Goal: Check status: Check status

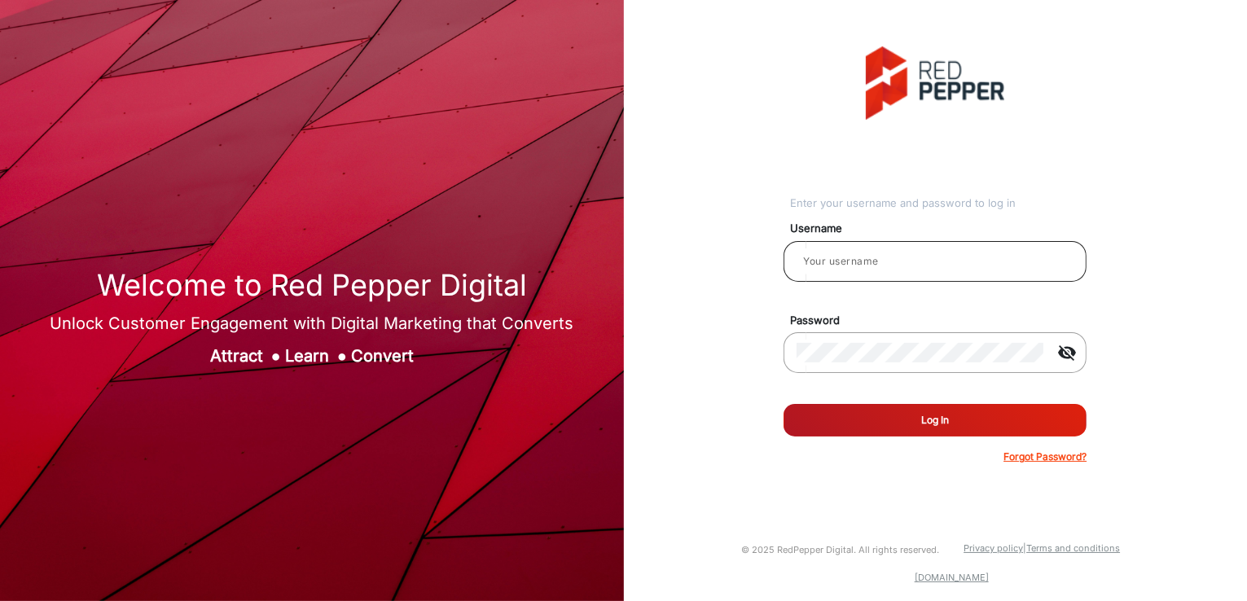
click at [865, 253] on input "email" at bounding box center [935, 262] width 277 height 20
type input "[PERSON_NAME]"
click at [836, 431] on button "Log In" at bounding box center [935, 420] width 303 height 33
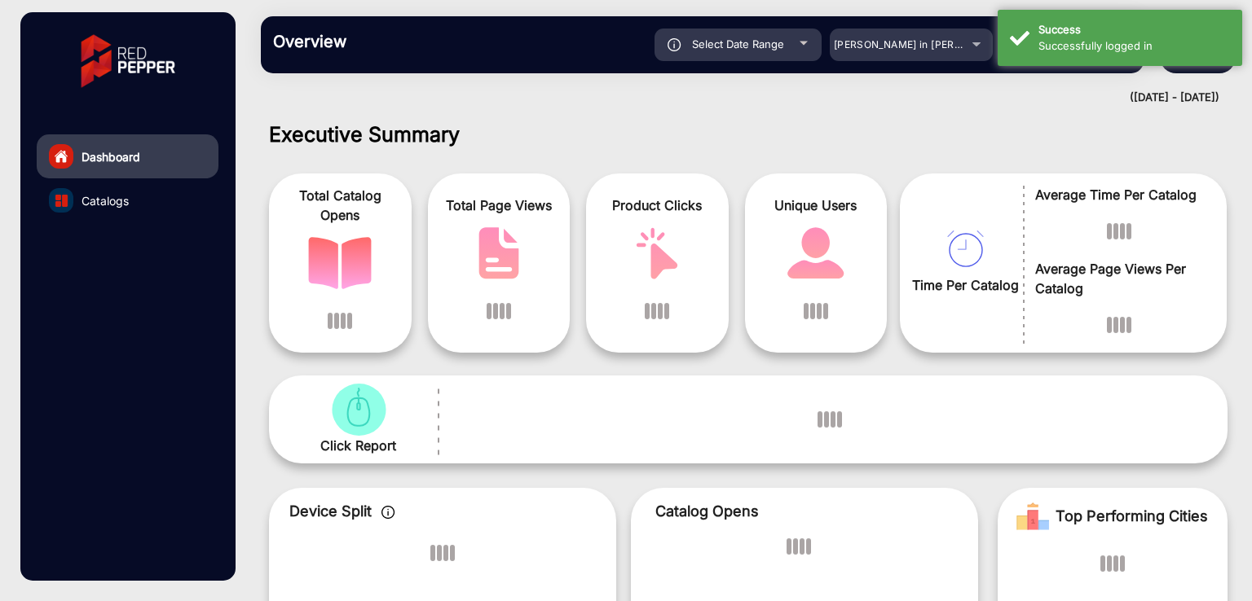
scroll to position [12, 0]
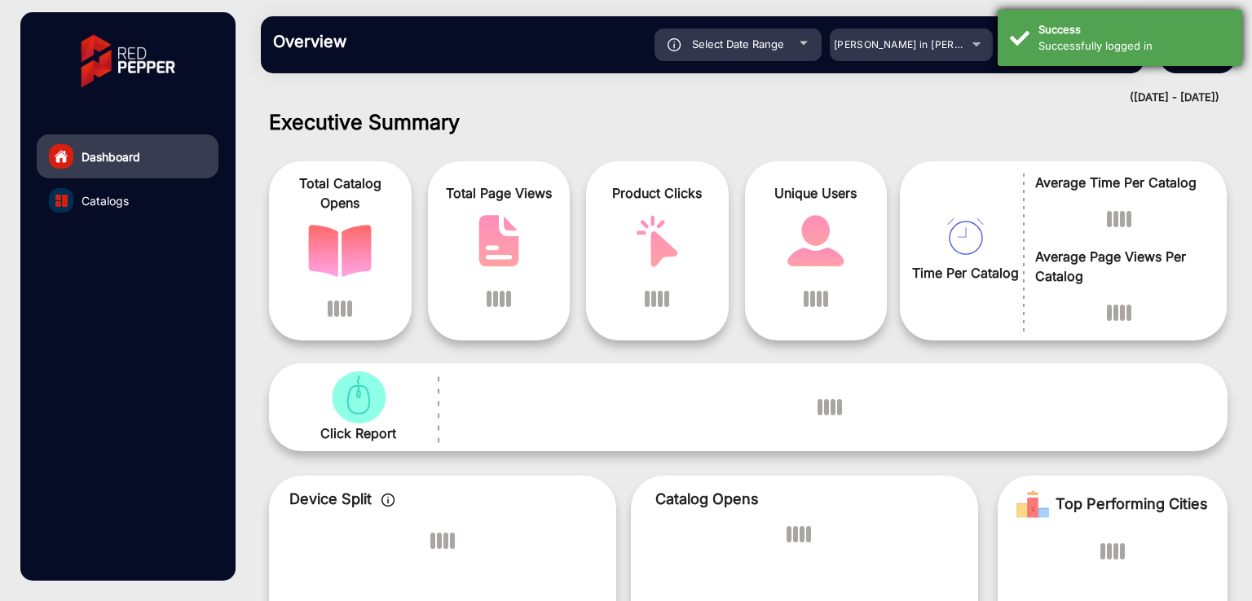
click at [1089, 39] on div "Successfully logged in" at bounding box center [1133, 46] width 191 height 16
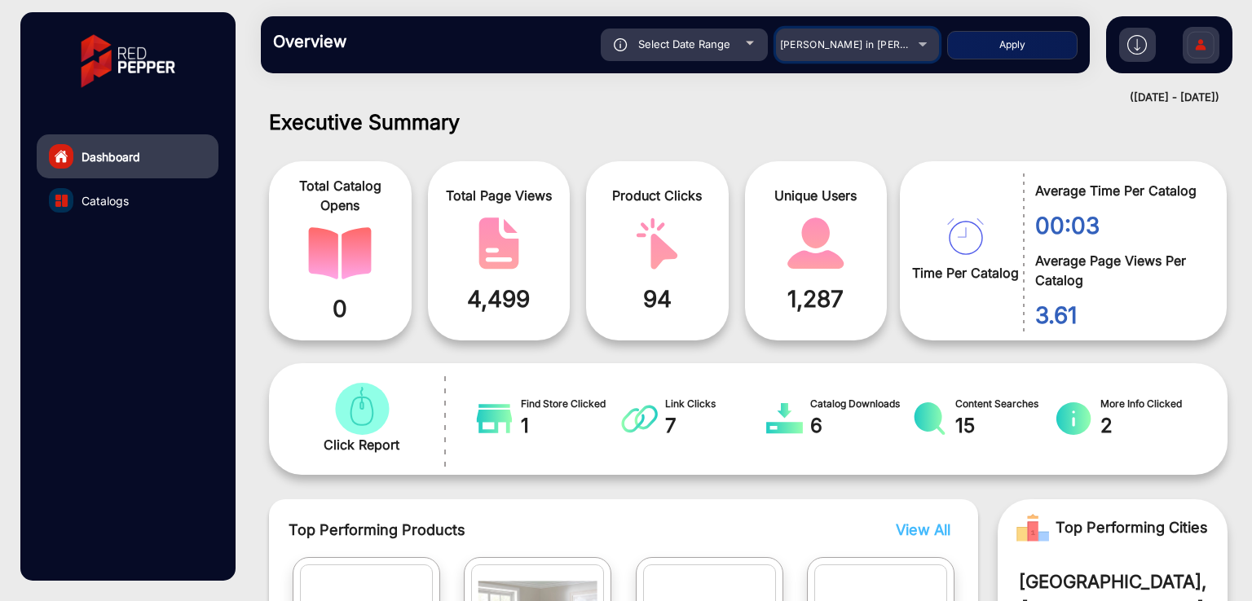
click at [860, 50] on span "[PERSON_NAME] in [PERSON_NAME]" at bounding box center [870, 44] width 180 height 12
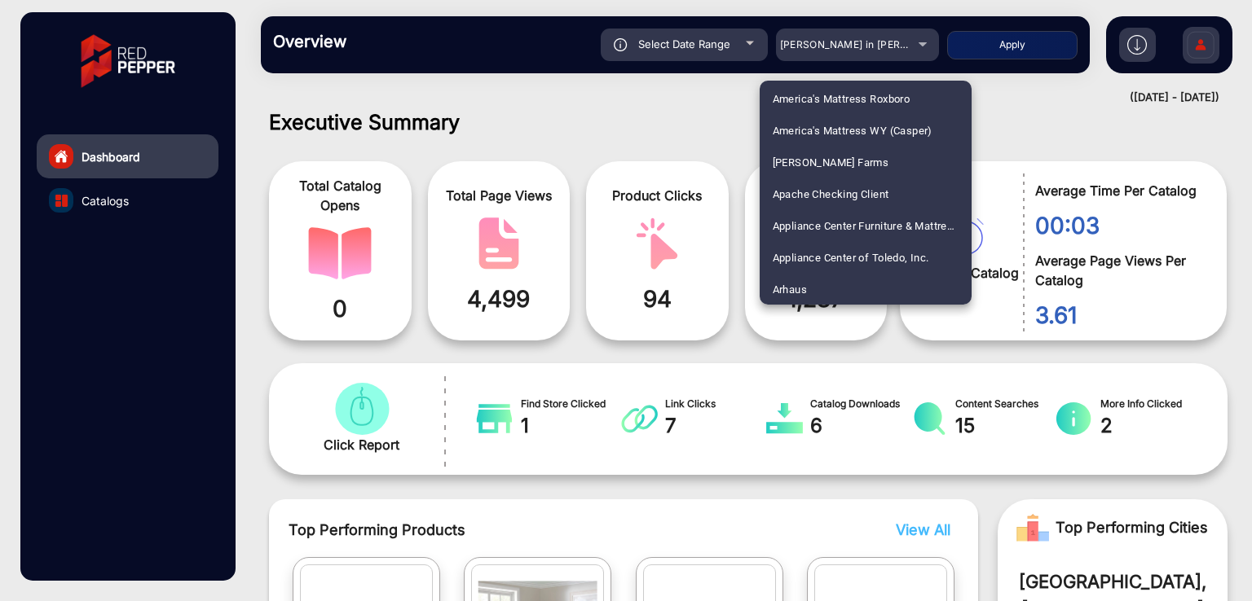
scroll to position [2865, 0]
click at [818, 227] on span "[PERSON_NAME] E-Commerce" at bounding box center [846, 225] width 148 height 32
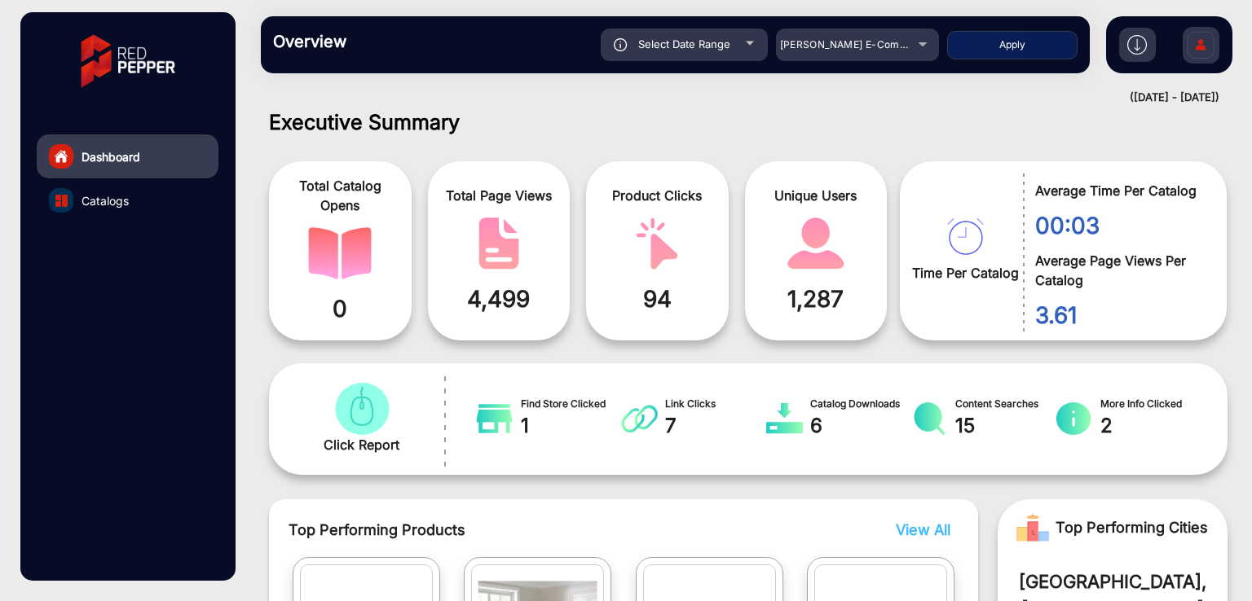
click at [671, 51] on div "Select Date Range" at bounding box center [684, 45] width 167 height 33
type input "[DATE]"
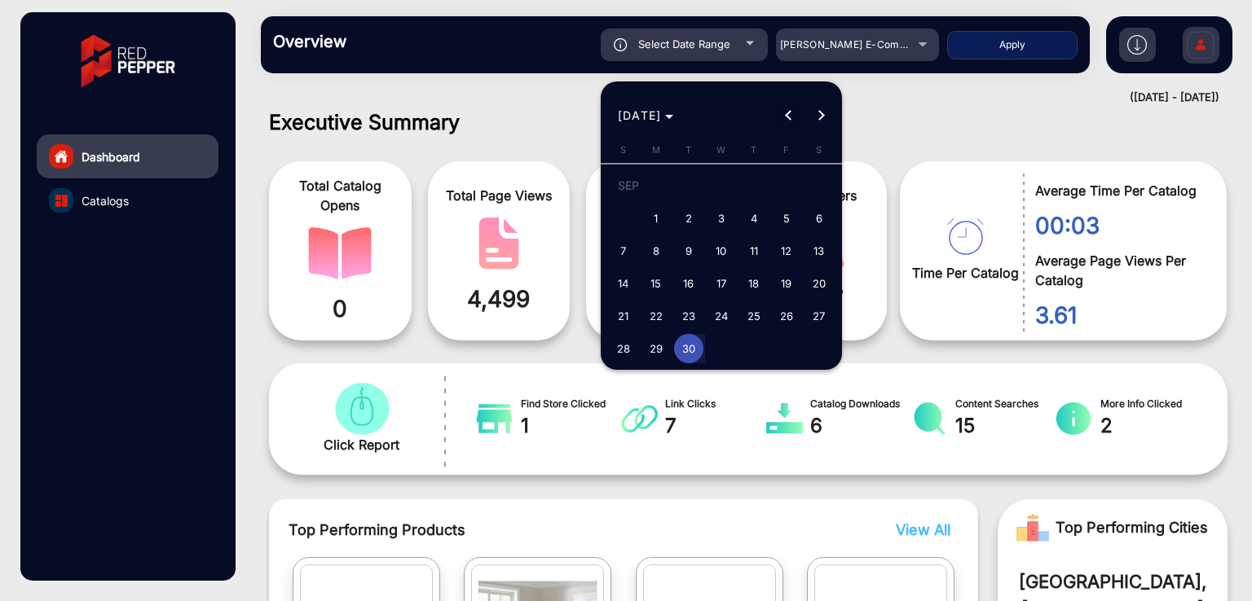
click at [775, 111] on span "Previous month" at bounding box center [788, 115] width 33 height 33
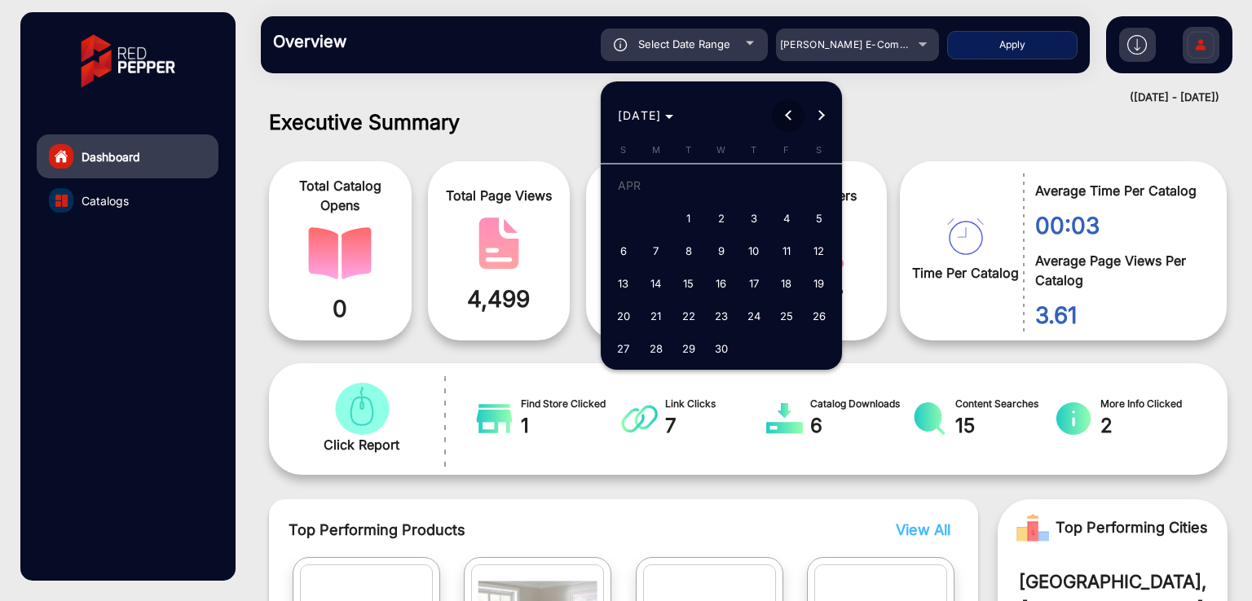
click at [775, 111] on span "Previous month" at bounding box center [788, 115] width 33 height 33
click at [807, 120] on span "Next month" at bounding box center [820, 115] width 33 height 33
click at [807, 187] on span "1" at bounding box center [818, 188] width 29 height 33
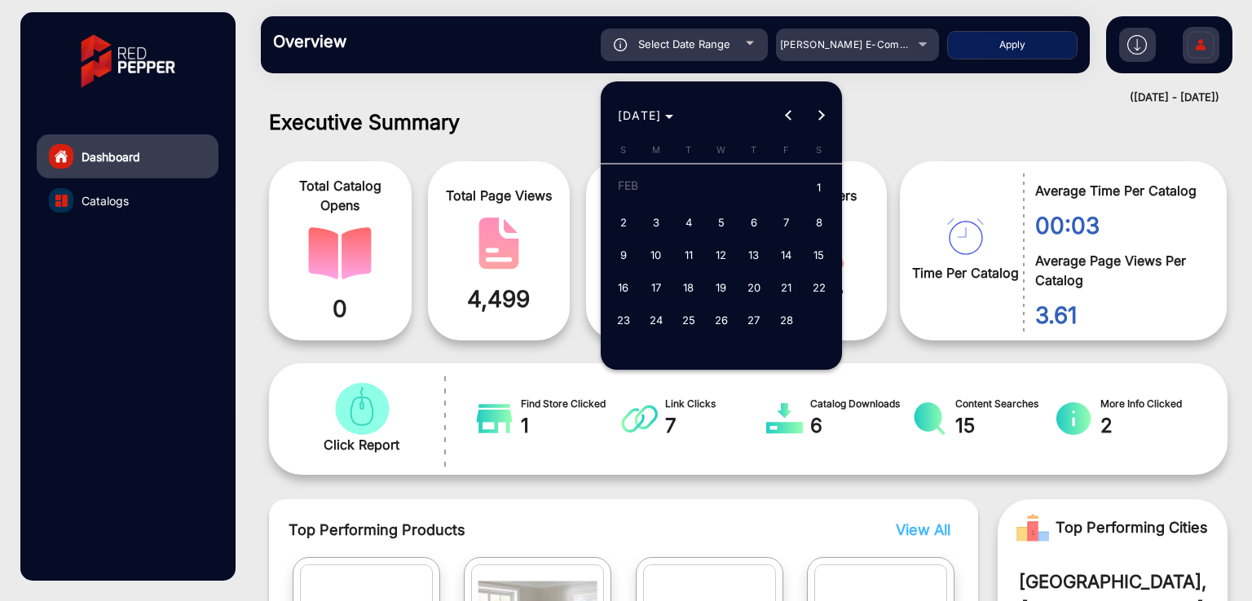
type input "[DATE]"
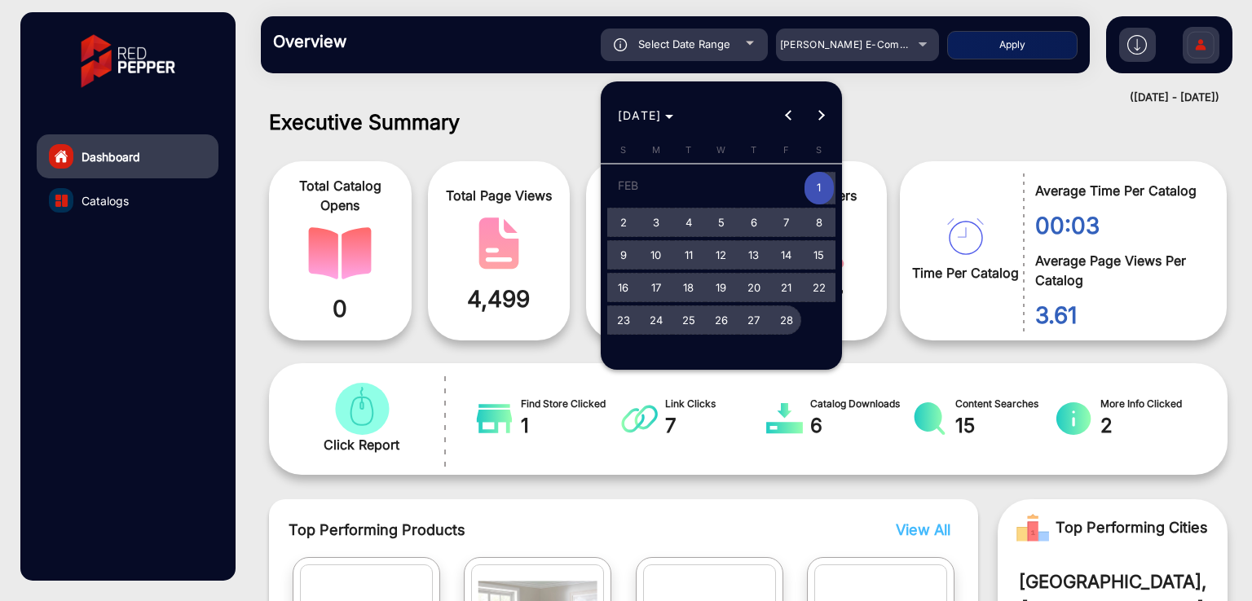
click at [798, 312] on span "28" at bounding box center [786, 320] width 29 height 29
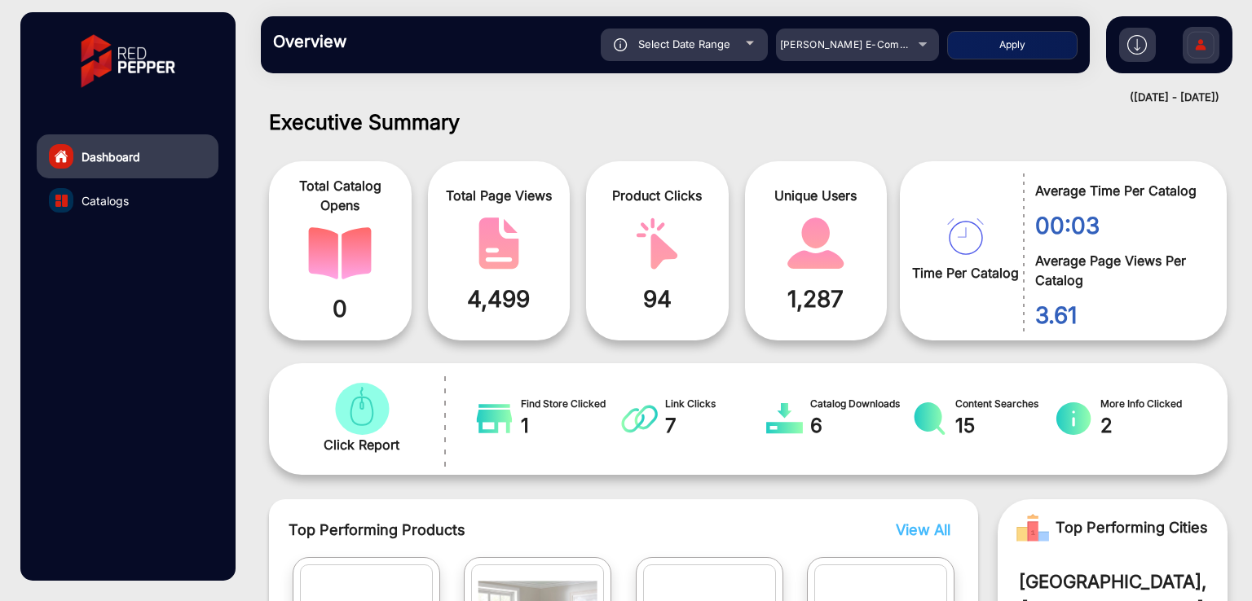
type input "[DATE]"
click at [957, 56] on button "Apply" at bounding box center [1012, 45] width 130 height 29
type input "[DATE]"
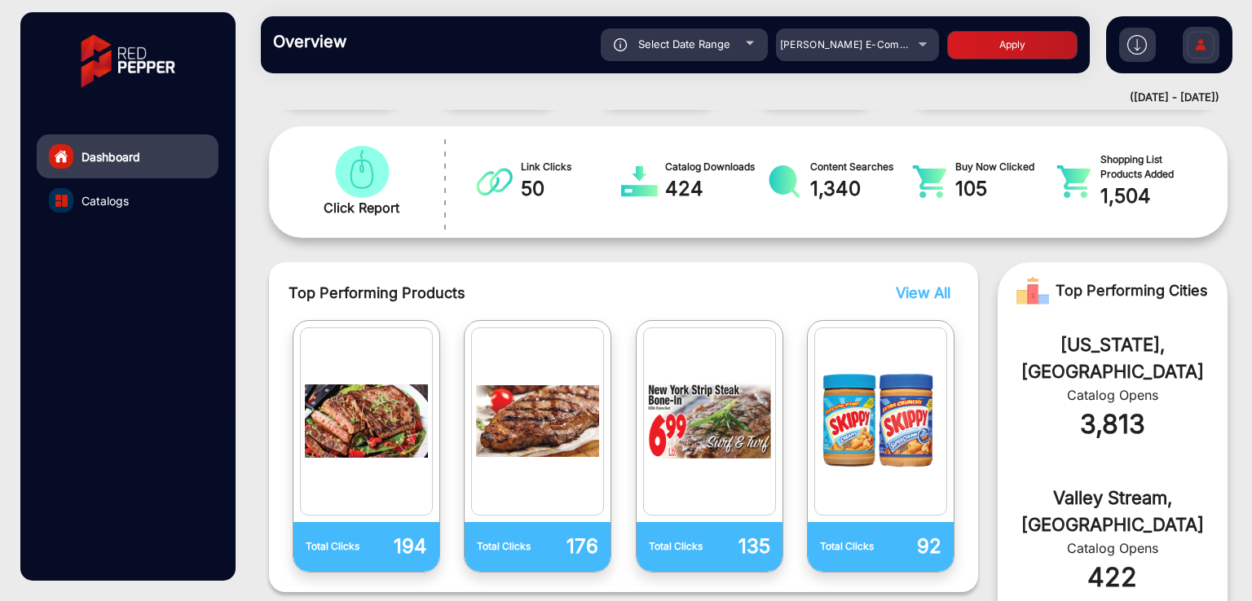
scroll to position [176, 0]
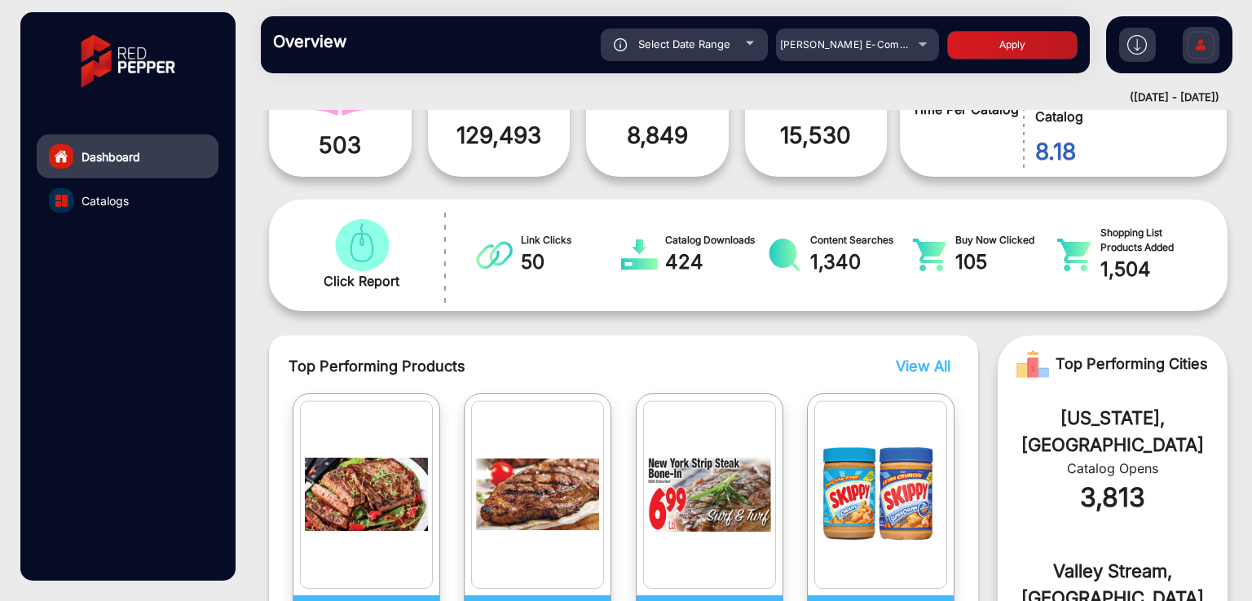
click at [688, 50] on span "Select Date Range" at bounding box center [684, 43] width 92 height 13
type input "[DATE]"
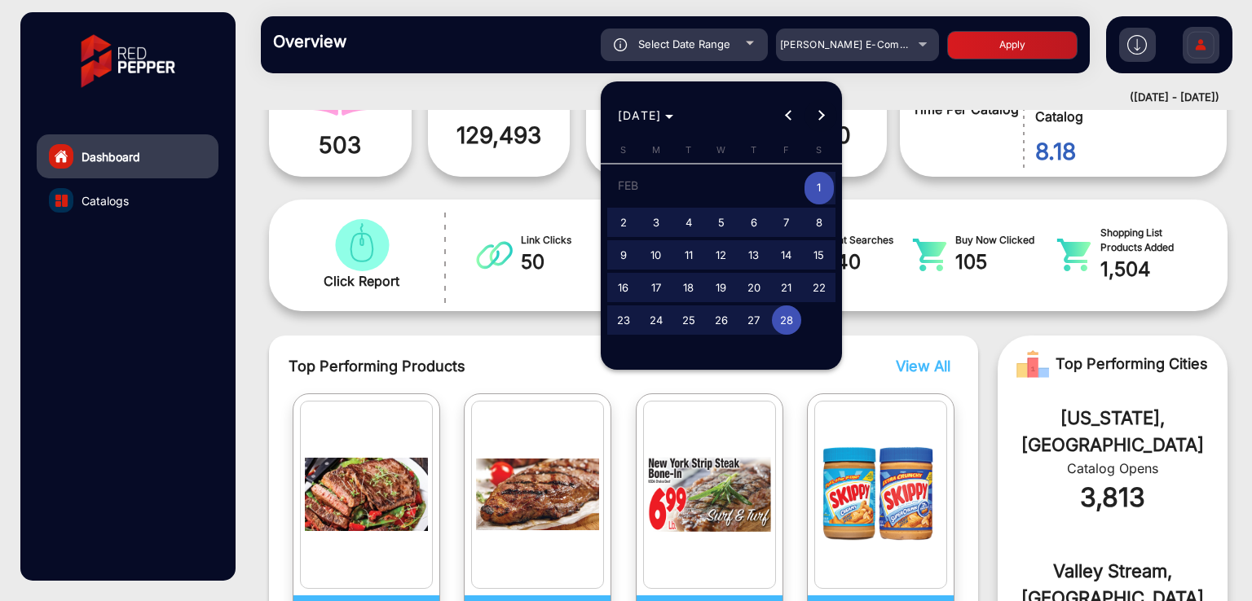
click at [826, 106] on span "Next month" at bounding box center [820, 115] width 33 height 33
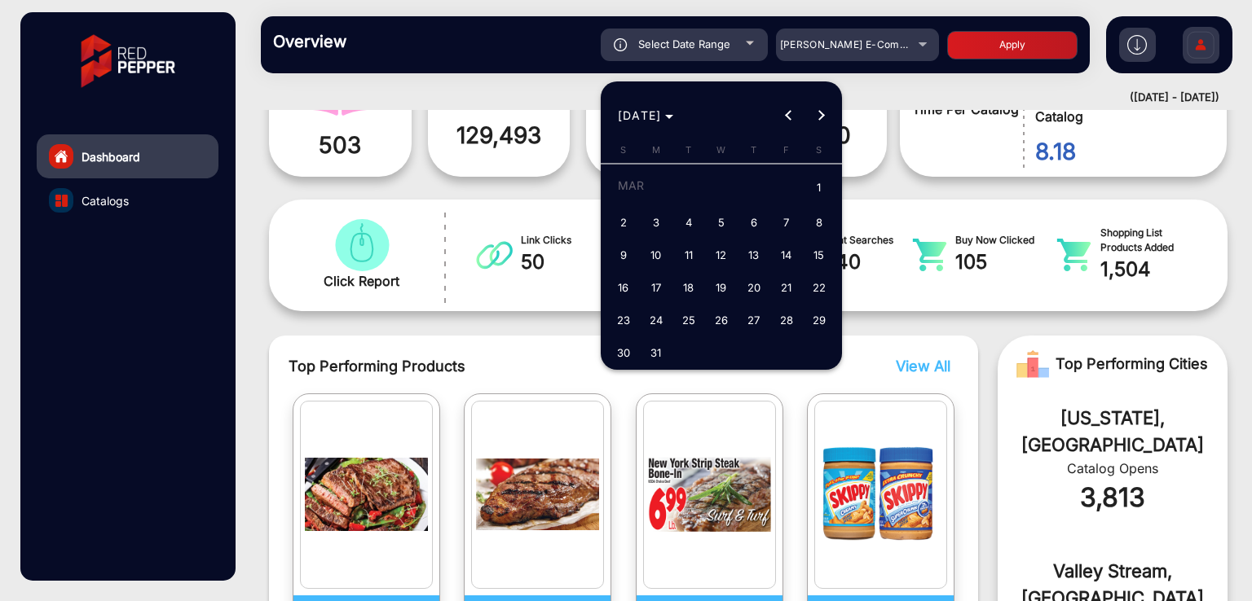
click at [829, 191] on span "1" at bounding box center [818, 188] width 29 height 33
type input "[DATE]"
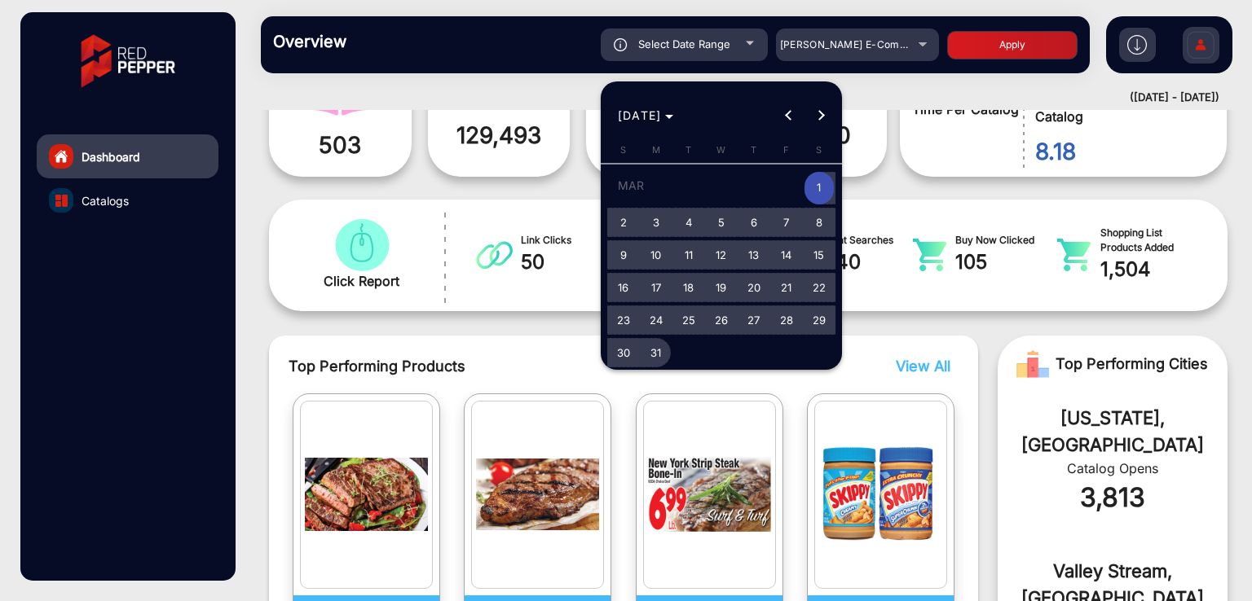
click at [668, 357] on span "31" at bounding box center [655, 352] width 29 height 29
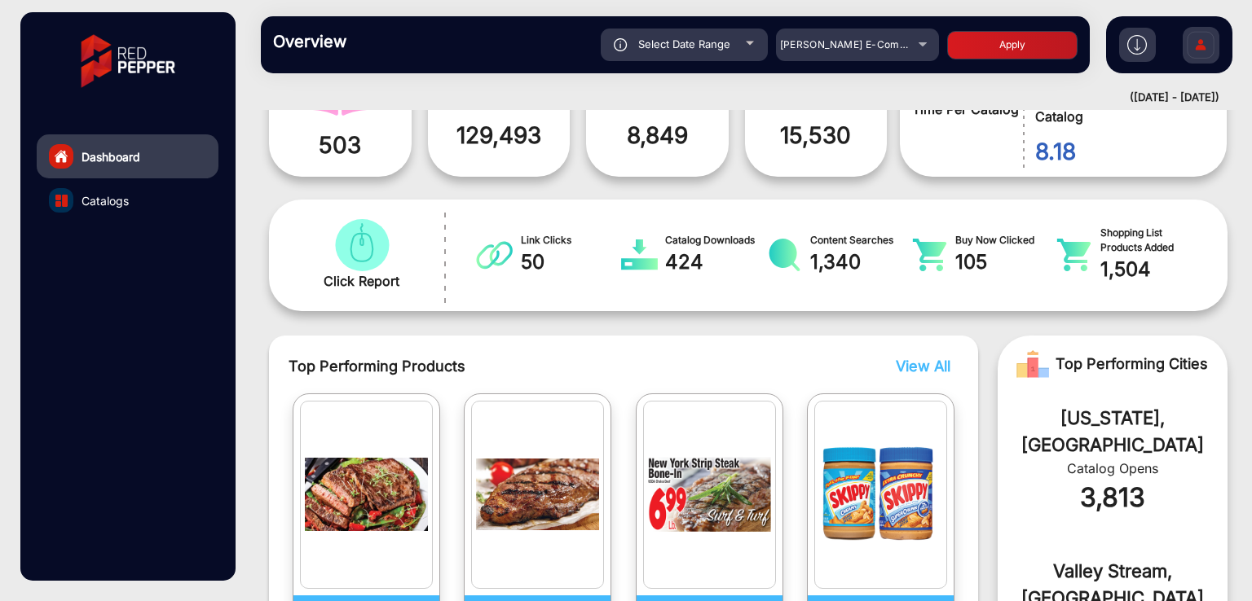
type input "[DATE]"
click at [989, 46] on button "Apply" at bounding box center [1012, 45] width 130 height 29
type input "[DATE]"
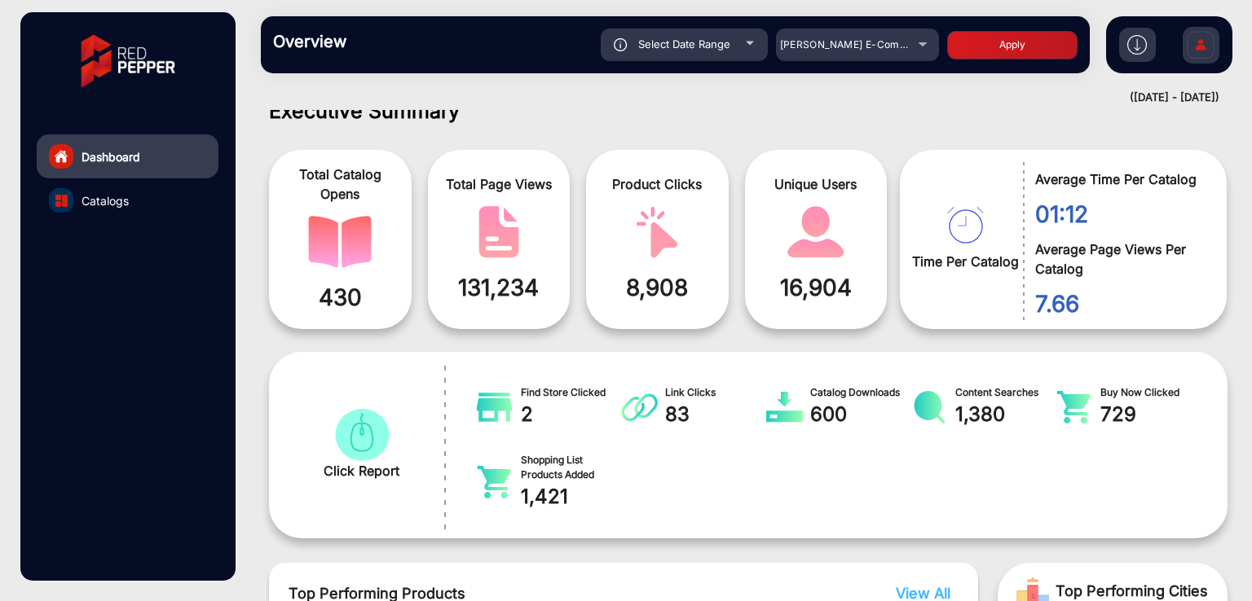
scroll to position [0, 0]
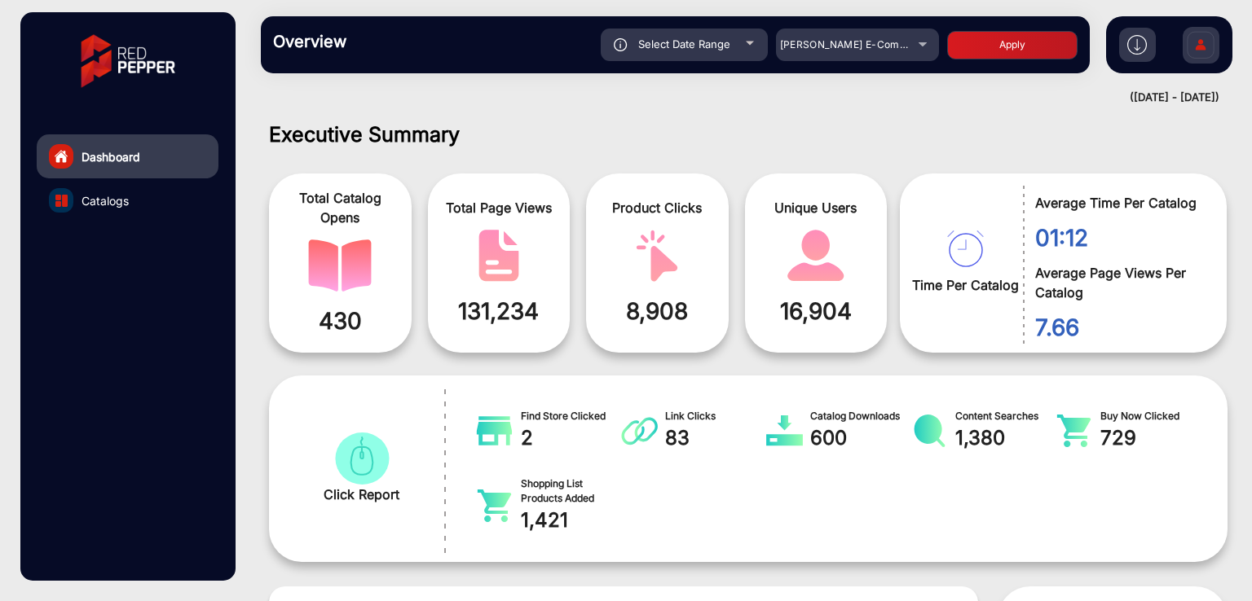
click at [702, 46] on span "Select Date Range" at bounding box center [684, 43] width 92 height 13
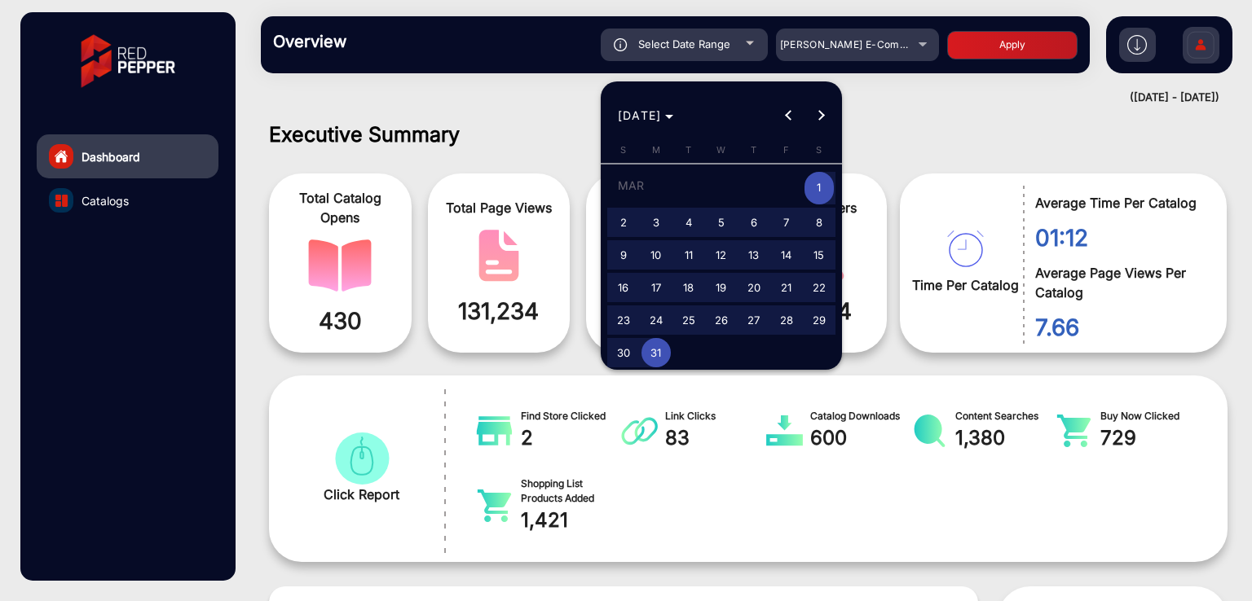
type input "[DATE]"
click at [818, 115] on button "Next month" at bounding box center [820, 115] width 33 height 33
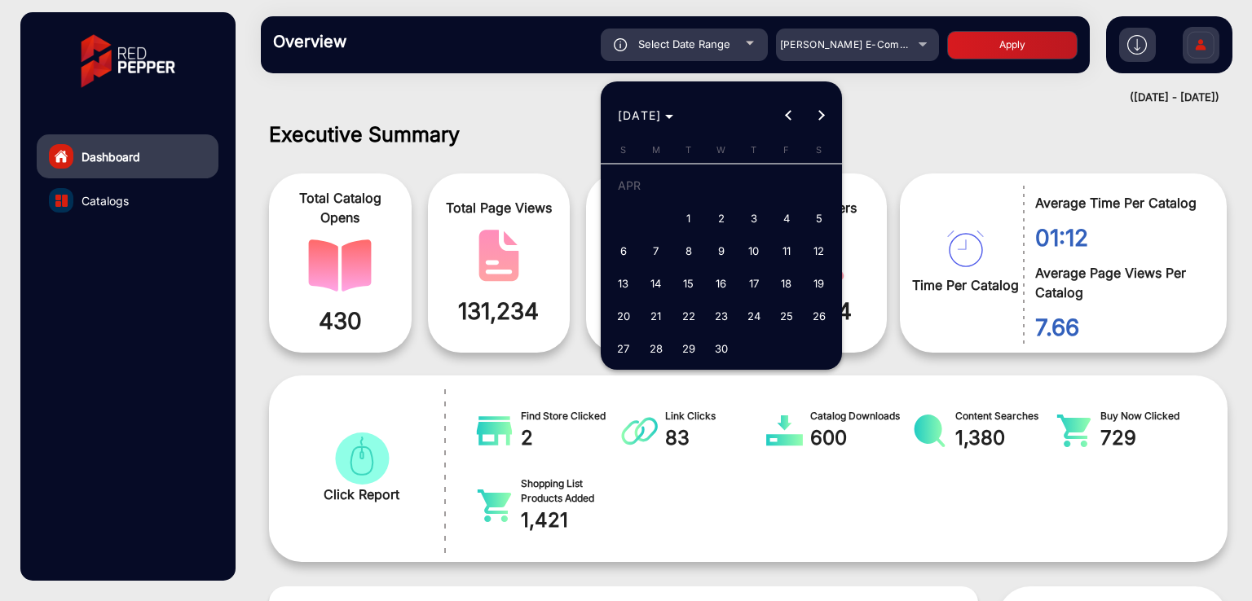
click at [683, 211] on span "1" at bounding box center [688, 218] width 29 height 29
type input "[DATE]"
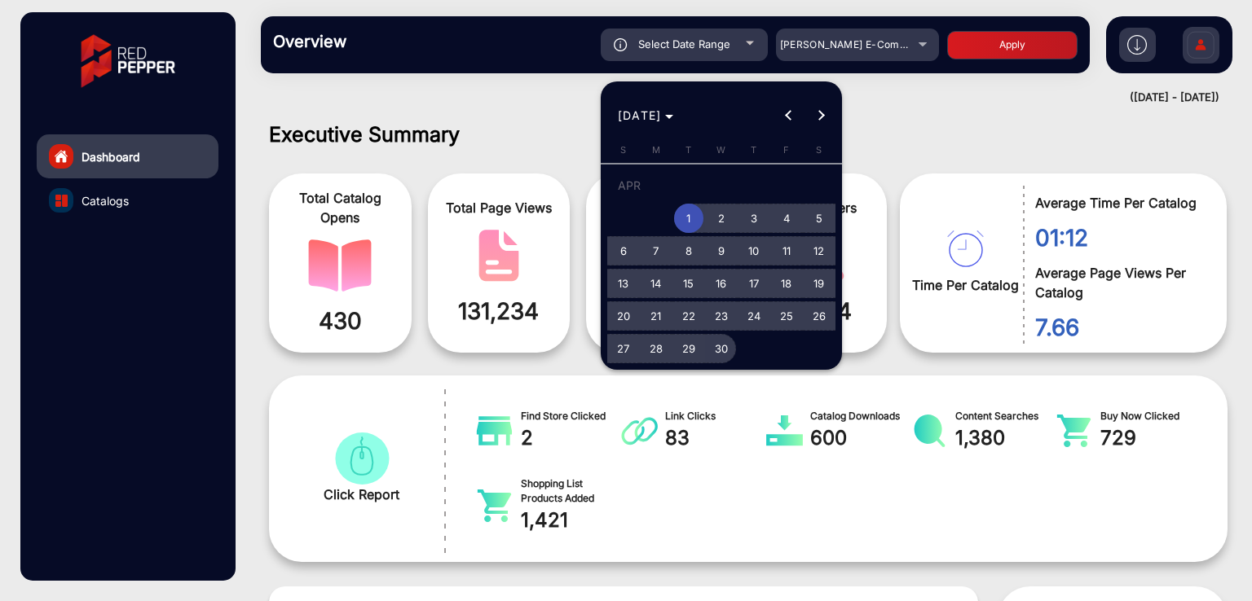
click at [716, 353] on span "30" at bounding box center [720, 348] width 29 height 29
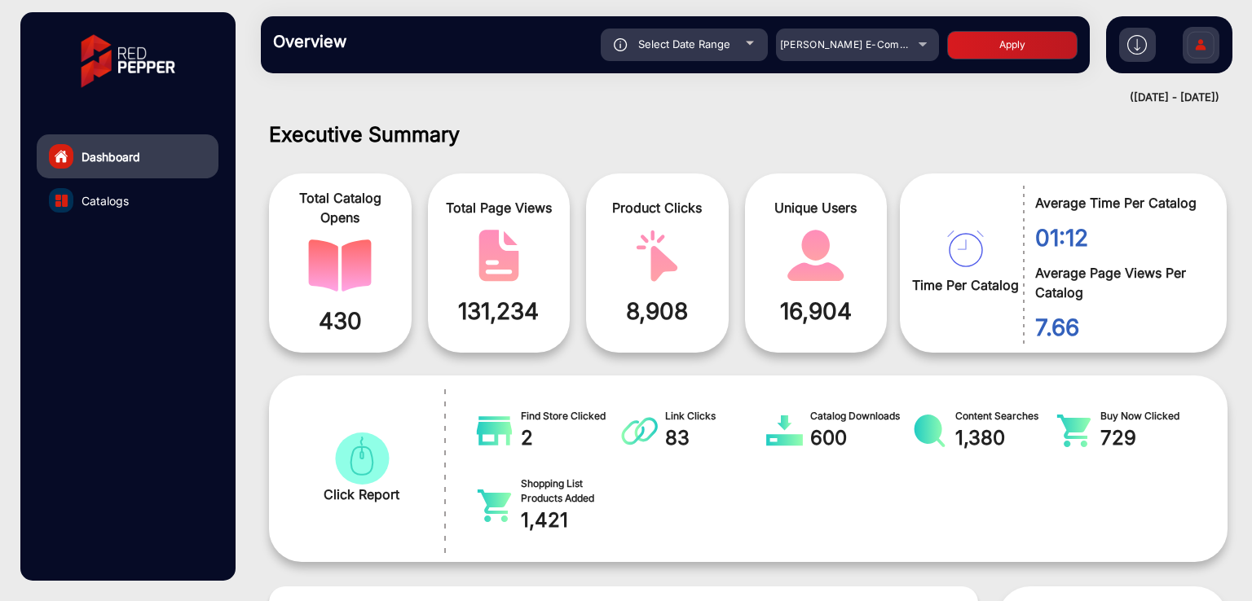
type input "[DATE]"
click at [1006, 38] on button "Apply" at bounding box center [1012, 45] width 130 height 29
type input "[DATE]"
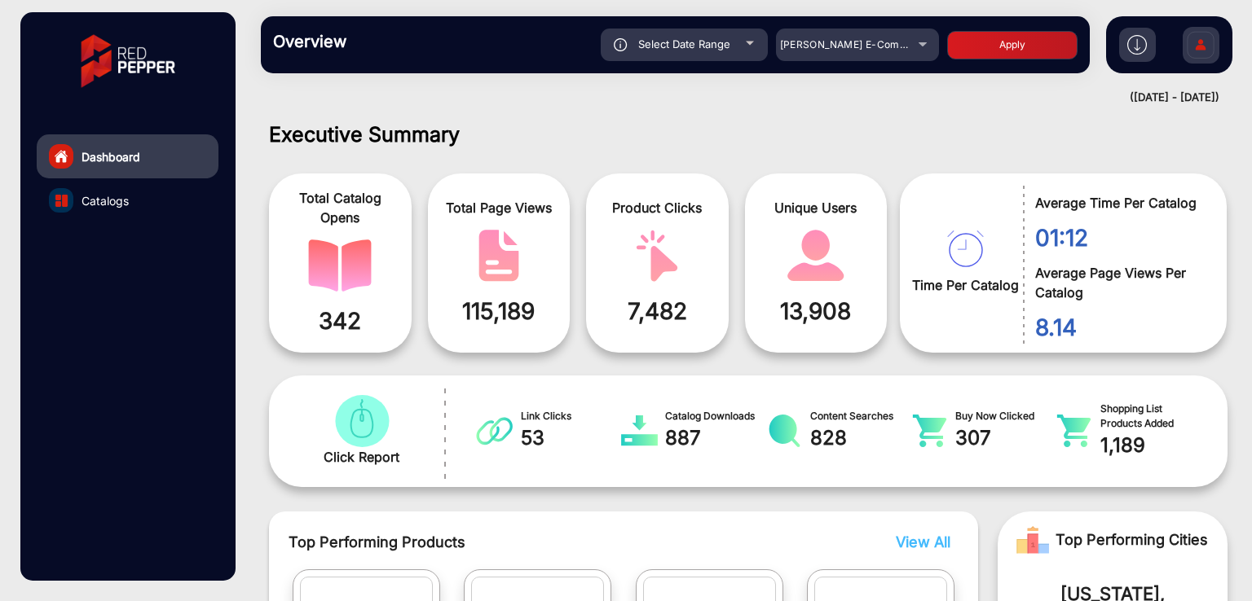
click at [714, 51] on div "Select Date Range" at bounding box center [684, 45] width 167 height 33
type input "[DATE]"
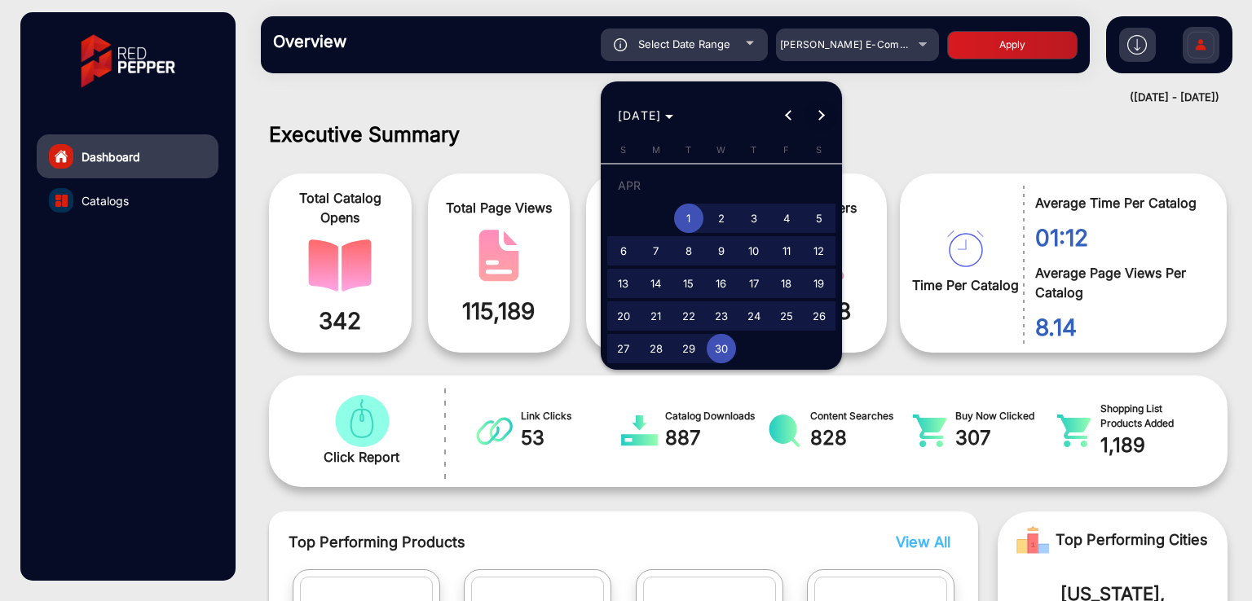
click at [823, 120] on span "Next month" at bounding box center [820, 115] width 33 height 33
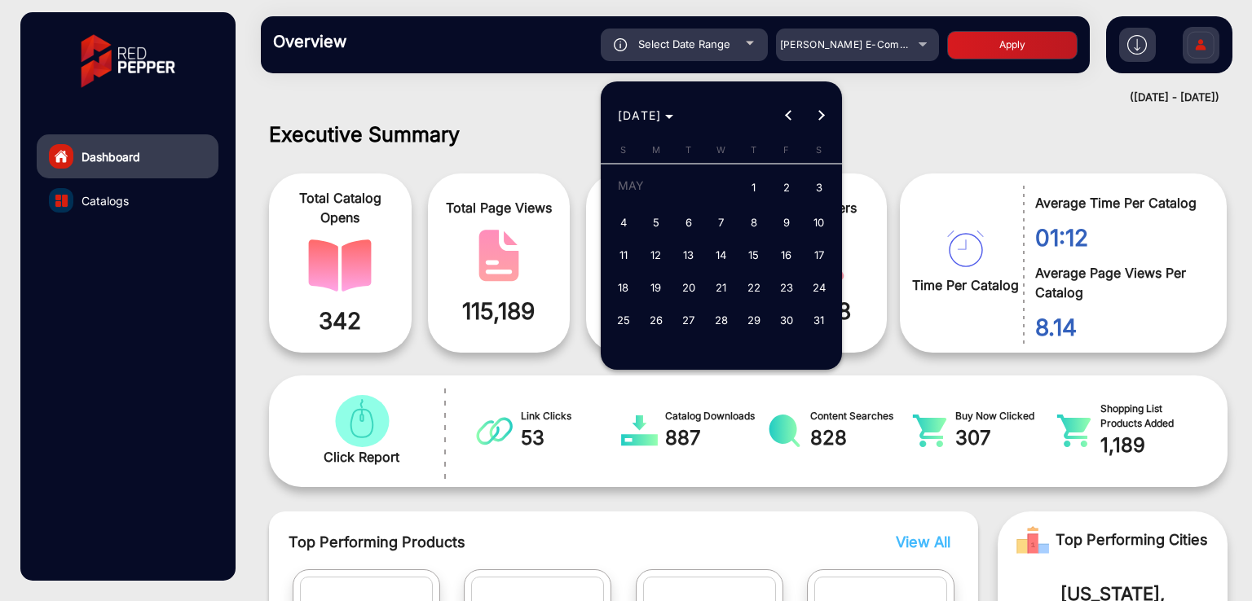
click at [750, 185] on span "1" at bounding box center [753, 188] width 29 height 33
type input "[DATE]"
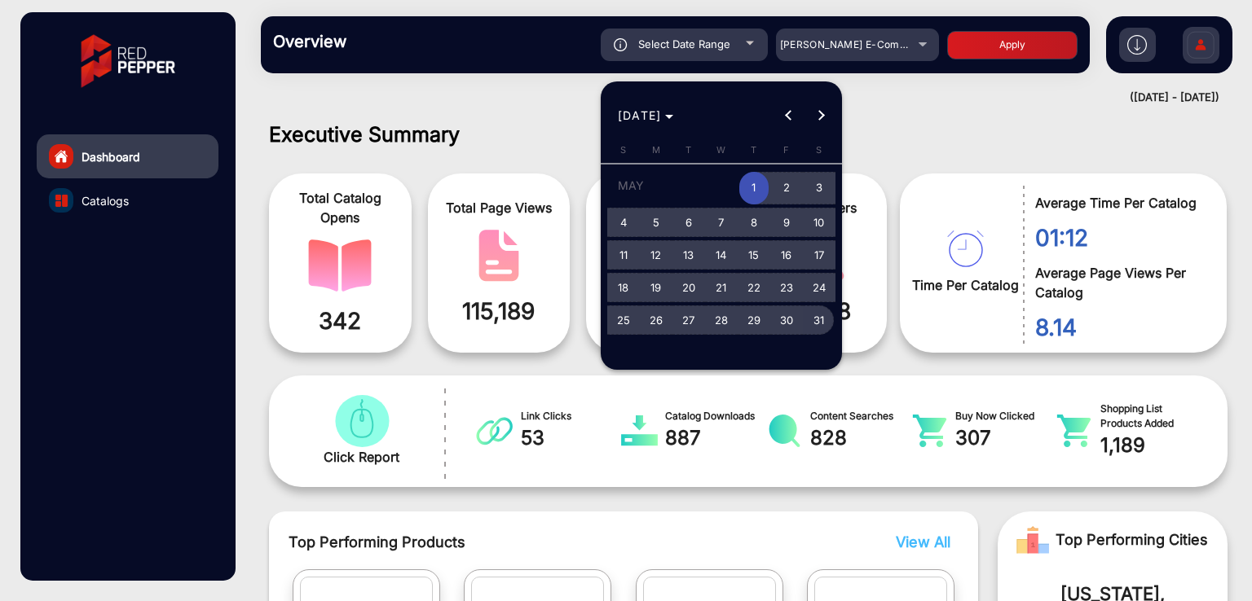
click at [821, 323] on span "31" at bounding box center [818, 320] width 29 height 29
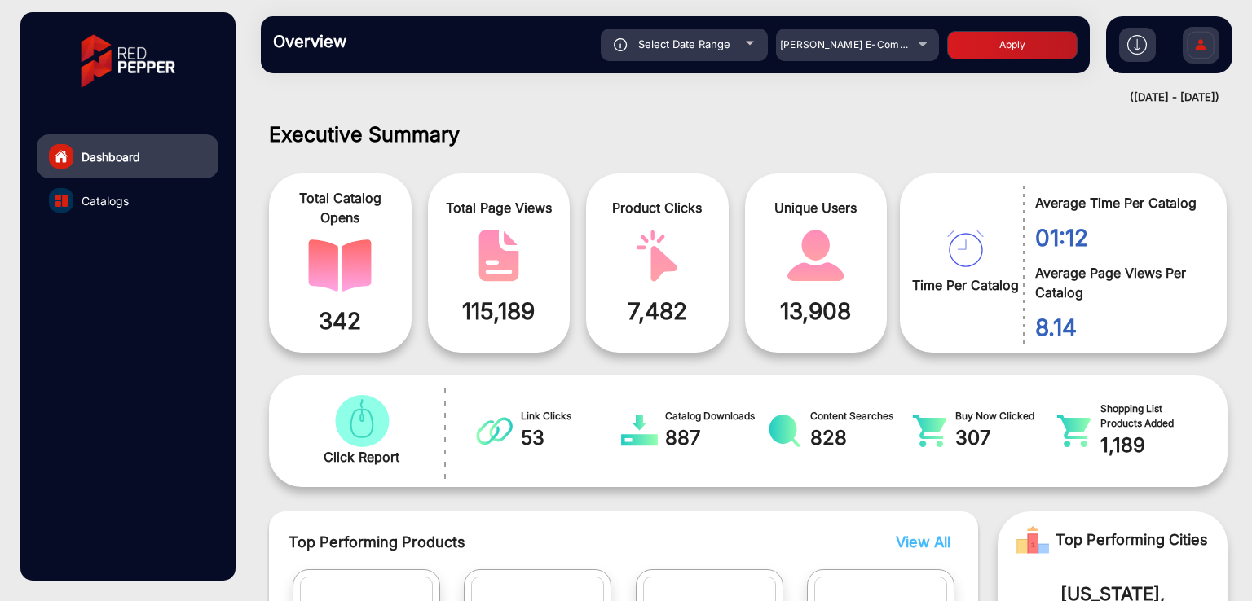
type input "[DATE]"
click at [1014, 48] on button "Apply" at bounding box center [1012, 45] width 130 height 29
type input "[DATE]"
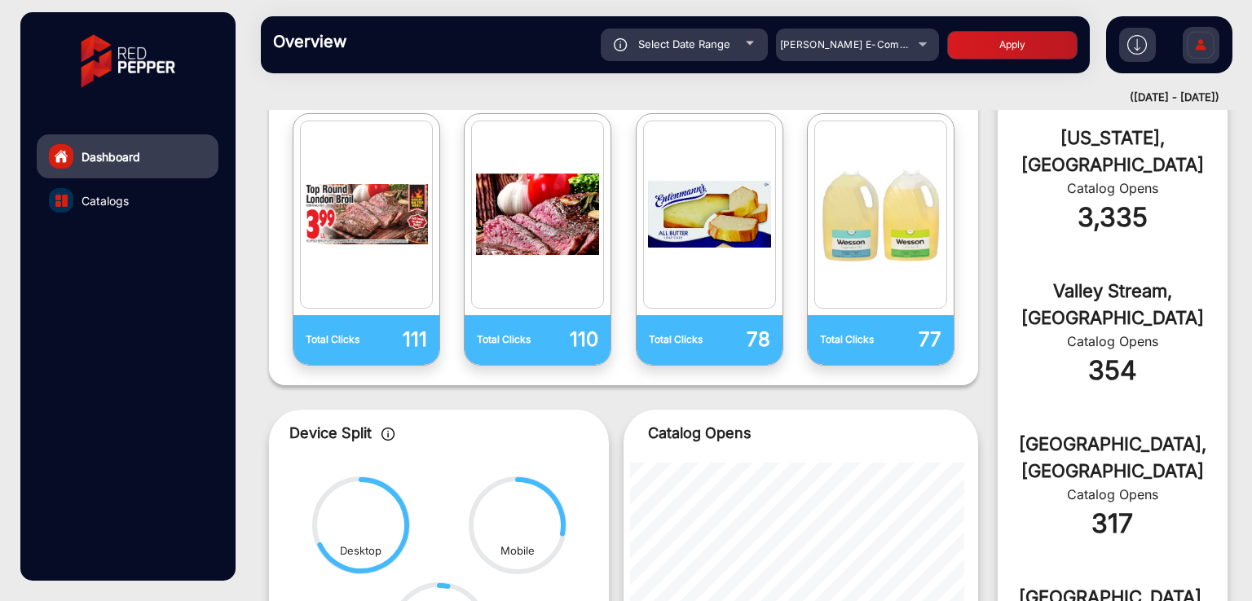
scroll to position [746, 0]
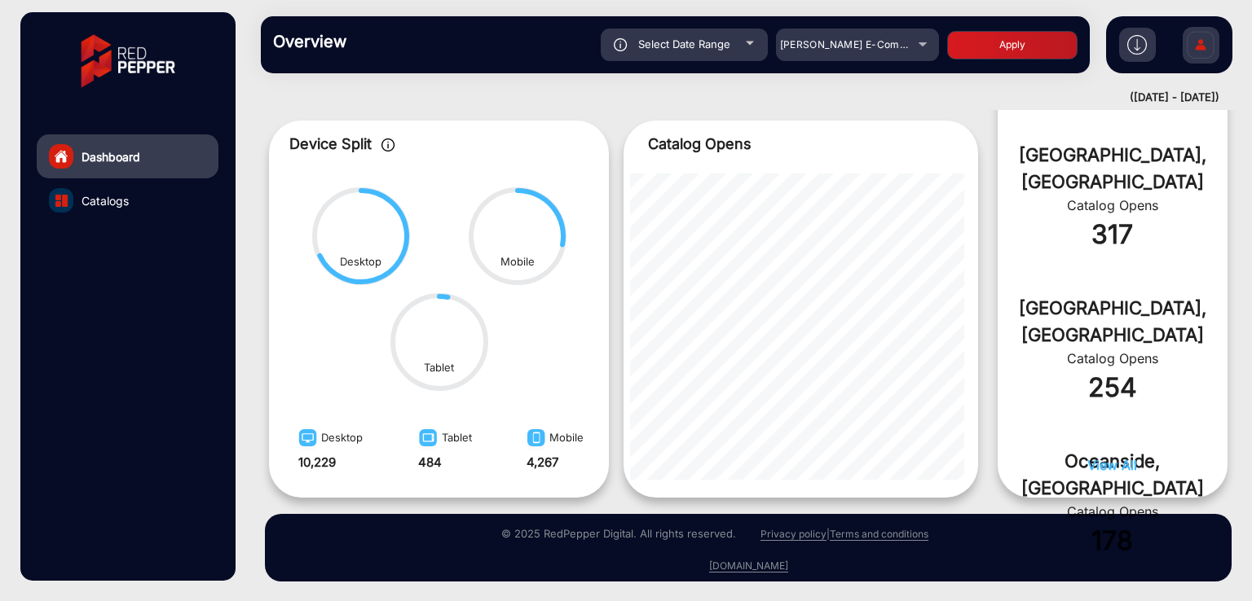
click at [99, 265] on div "Dashboard Catalogs" at bounding box center [127, 296] width 214 height 569
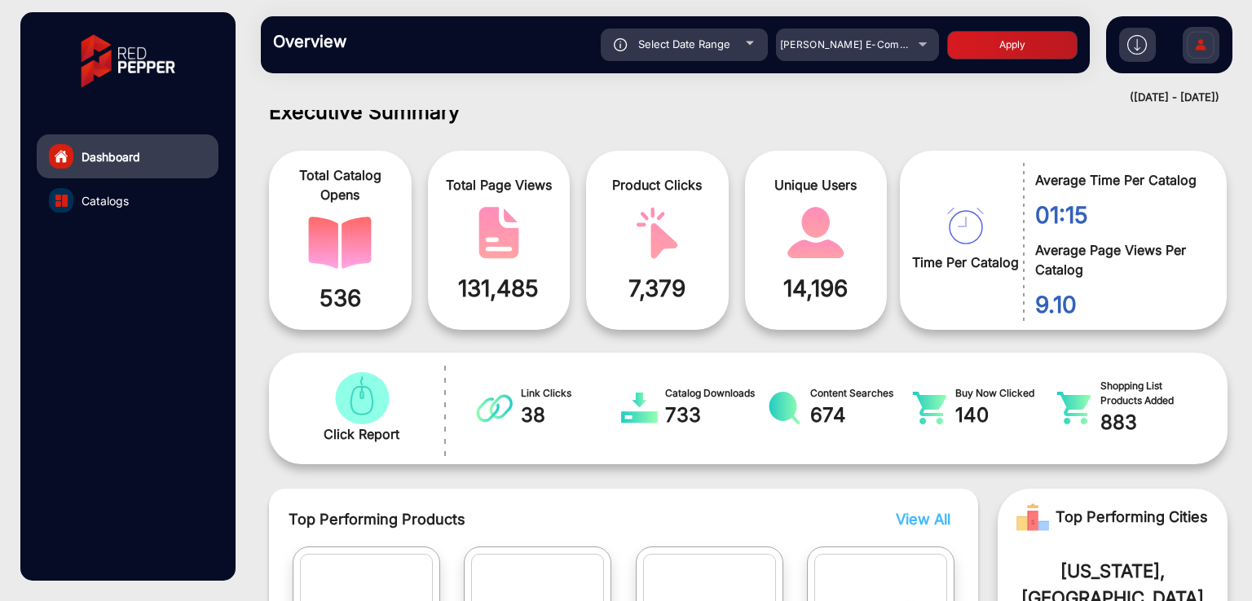
scroll to position [0, 0]
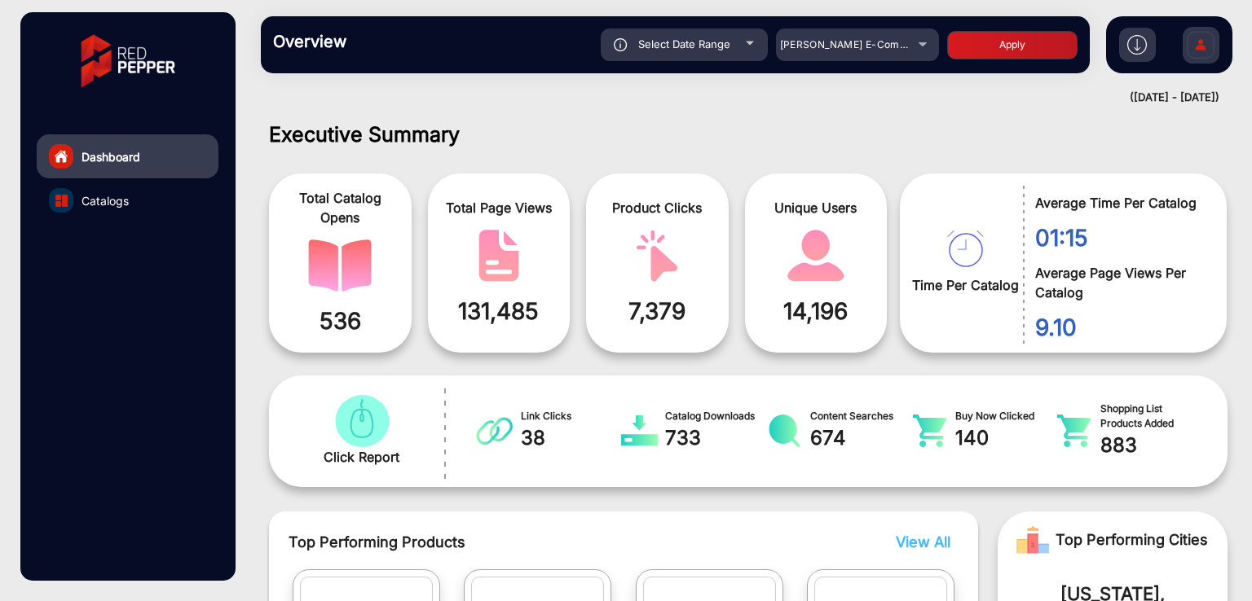
click at [654, 43] on span "Select Date Range" at bounding box center [684, 43] width 92 height 13
type input "[DATE]"
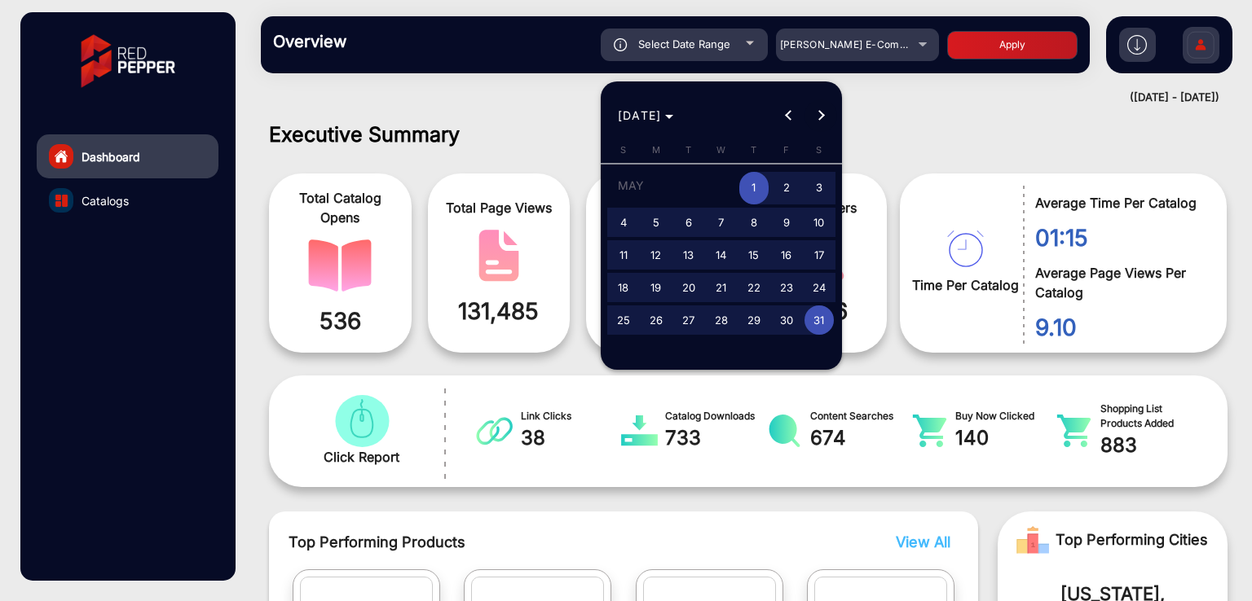
click at [821, 119] on span "Next month" at bounding box center [820, 115] width 33 height 33
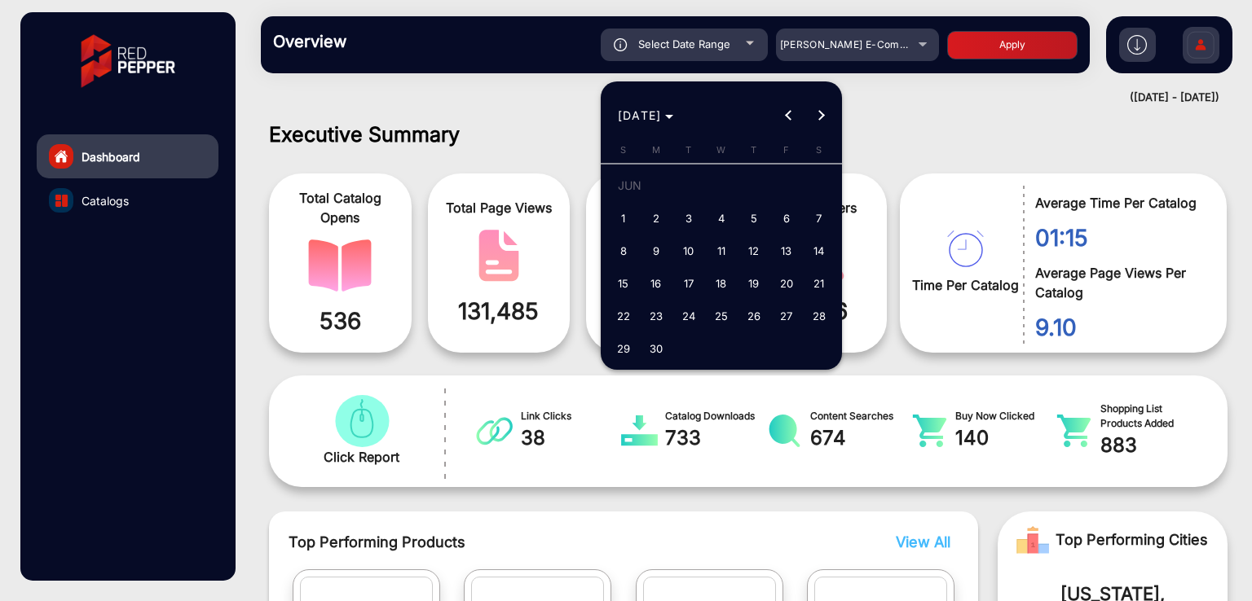
drag, startPoint x: 615, startPoint y: 212, endPoint x: 664, endPoint y: 320, distance: 118.9
click at [664, 320] on tbody "[DATE] 2 3 4 5 6 7 8 9 10 11 12 13 14 15 16 17 18 19 20 21 22 23 24 25 26 27 28…" at bounding box center [721, 267] width 228 height 196
click at [619, 226] on span "1" at bounding box center [623, 218] width 29 height 29
type input "[DATE]"
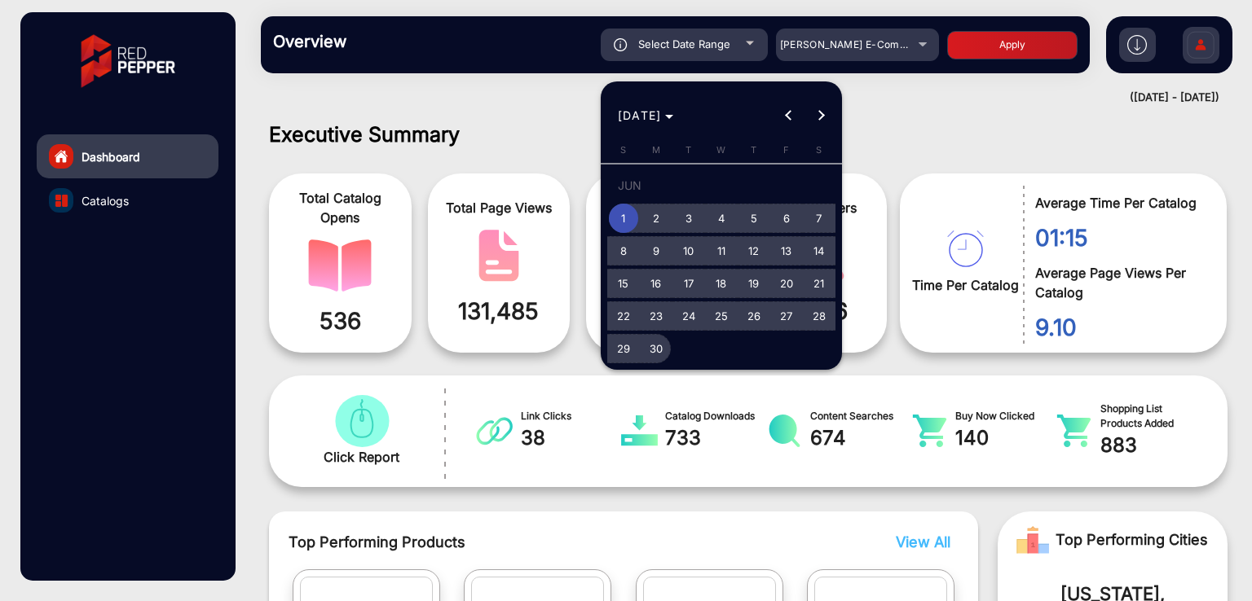
click at [652, 350] on span "30" at bounding box center [655, 348] width 29 height 29
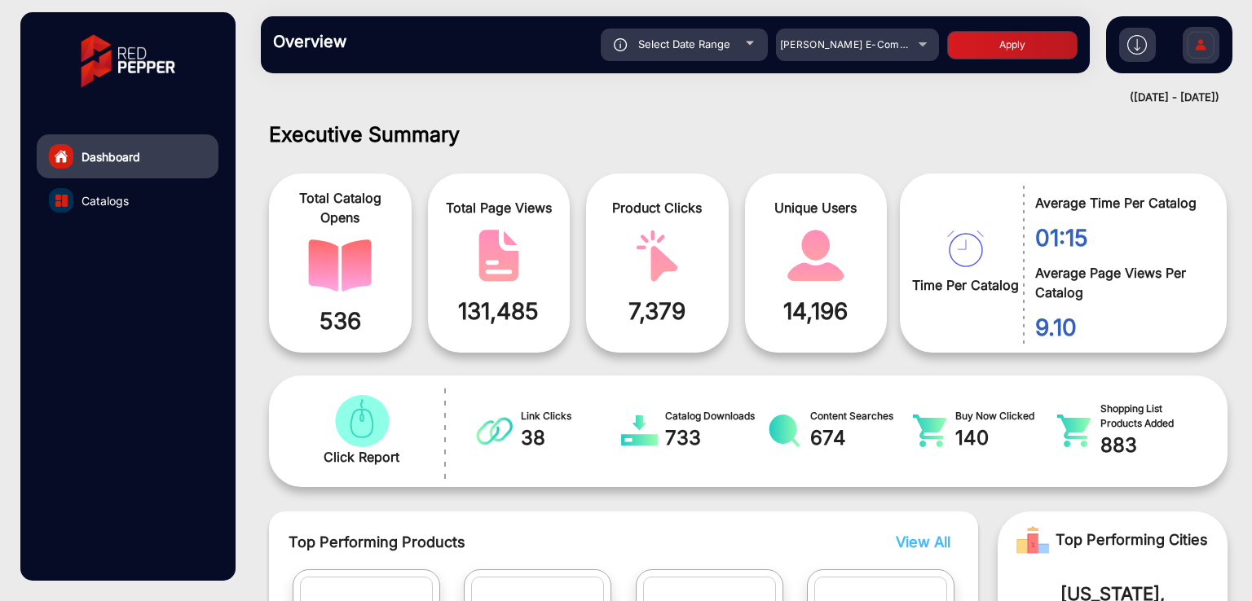
type input "[DATE]"
click at [1001, 48] on button "Apply" at bounding box center [1012, 45] width 130 height 29
type input "[DATE]"
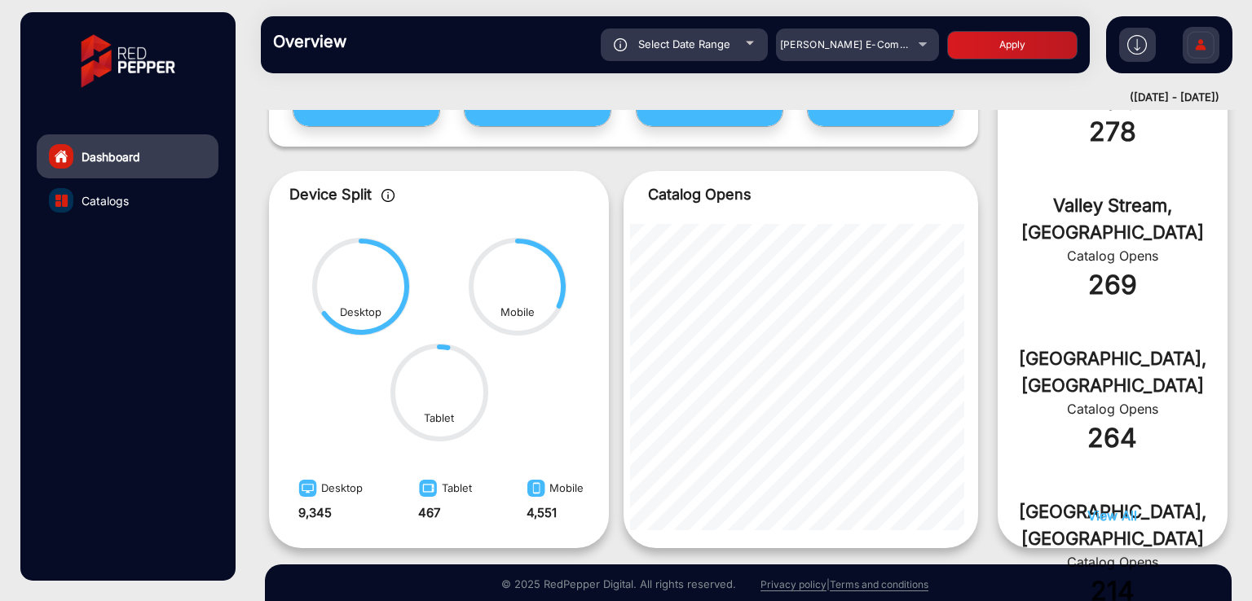
scroll to position [821, 0]
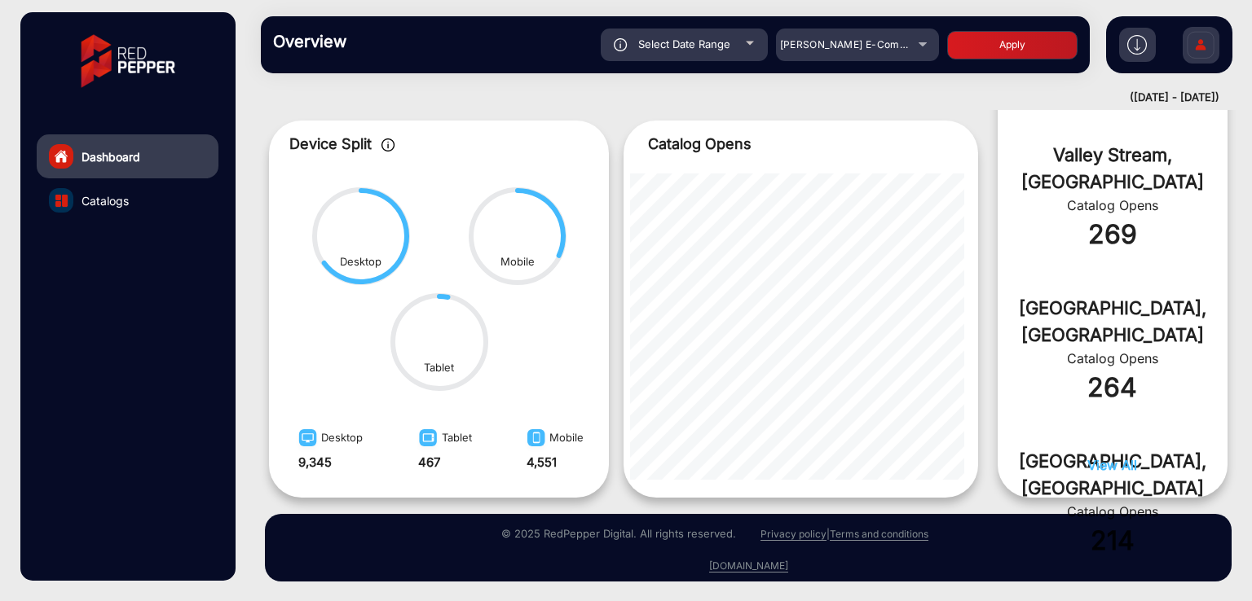
click at [65, 275] on div "Dashboard Catalogs" at bounding box center [127, 296] width 214 height 569
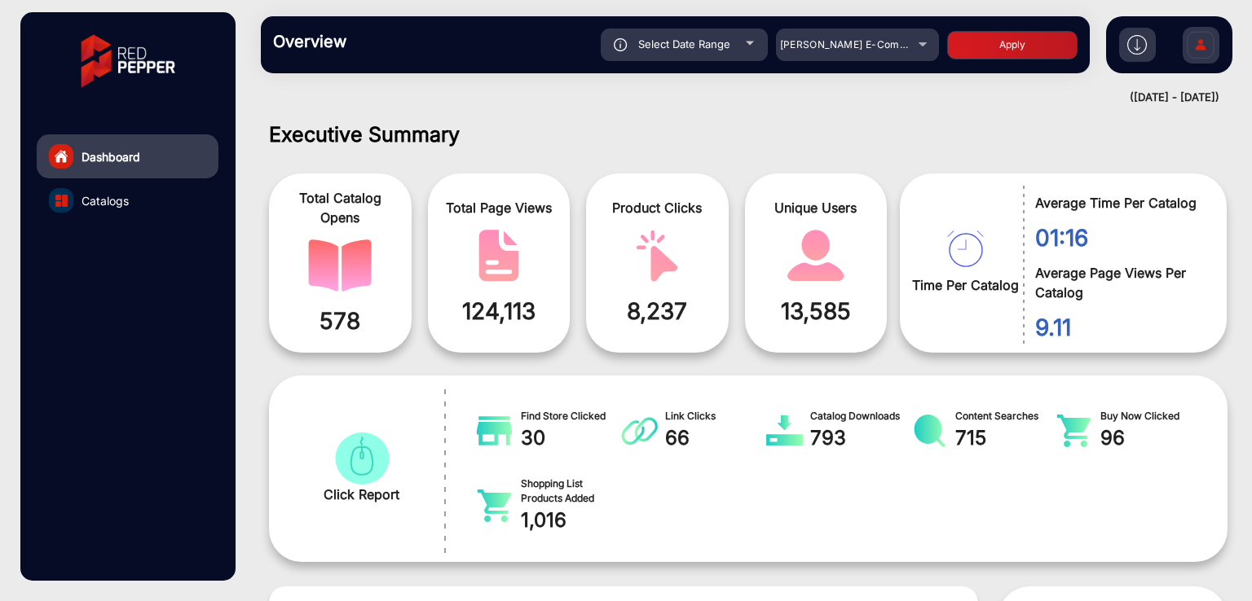
click at [655, 49] on span "Select Date Range" at bounding box center [684, 43] width 92 height 13
type input "[DATE]"
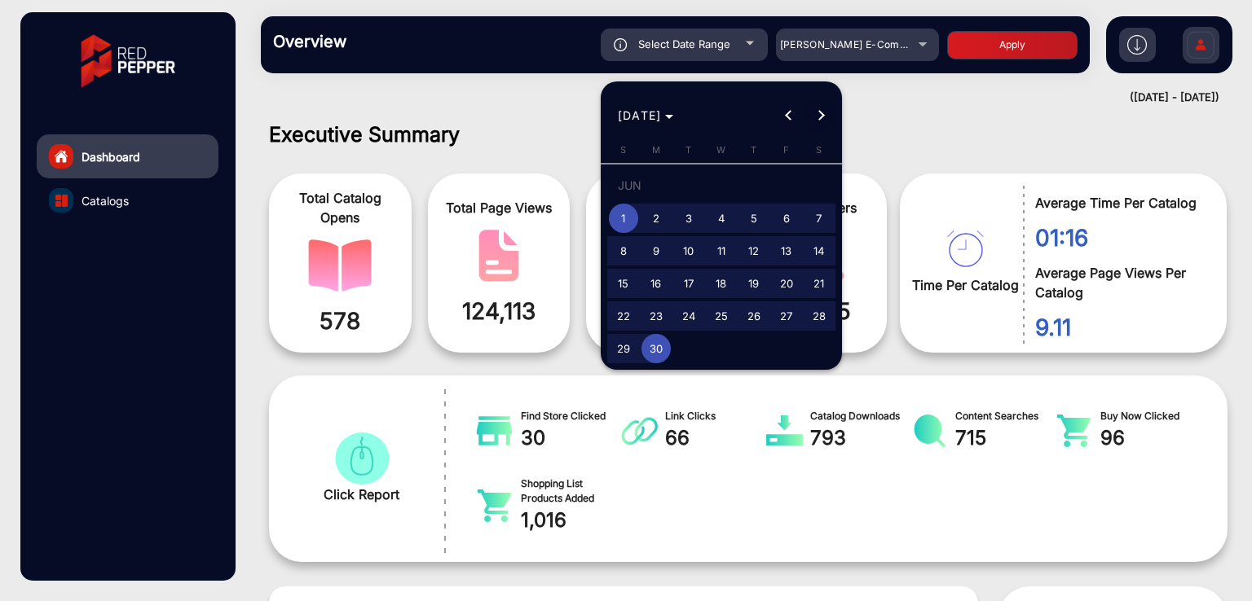
click at [808, 108] on span "Next month" at bounding box center [820, 115] width 33 height 33
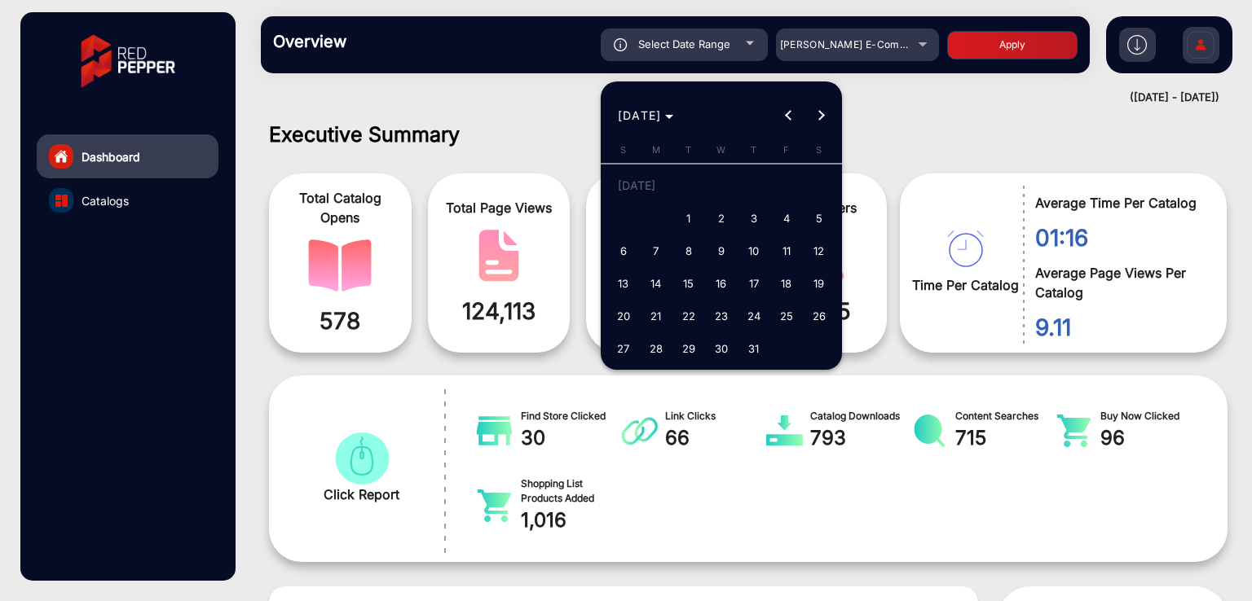
click at [681, 213] on span "1" at bounding box center [688, 218] width 29 height 29
type input "[DATE]"
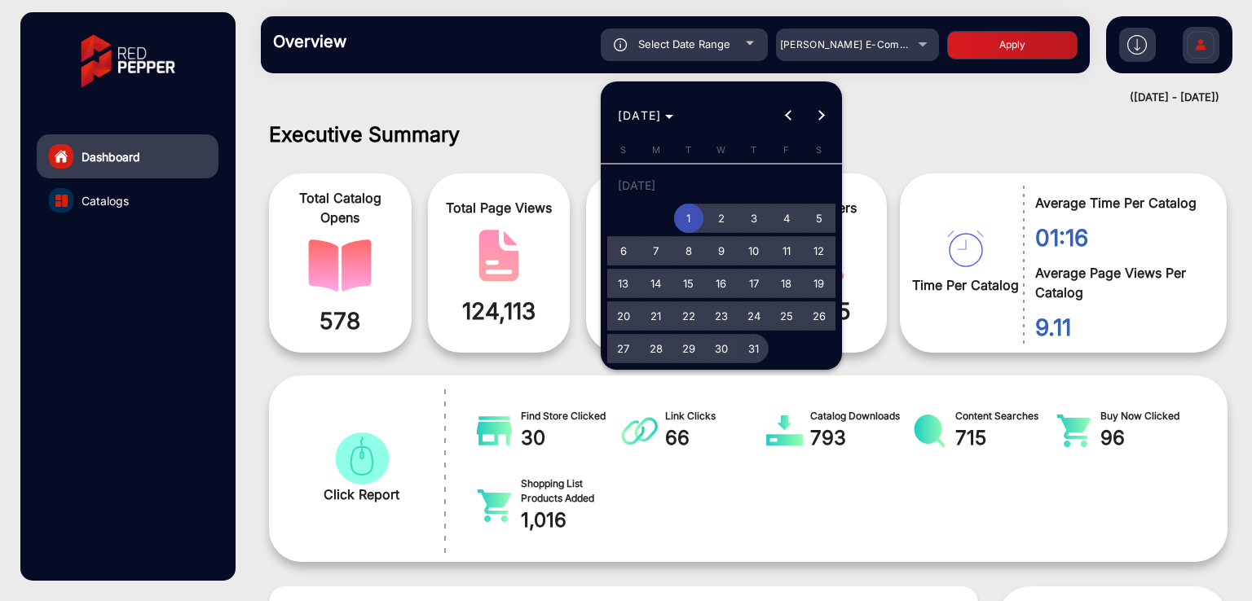
click at [750, 348] on span "31" at bounding box center [753, 348] width 29 height 29
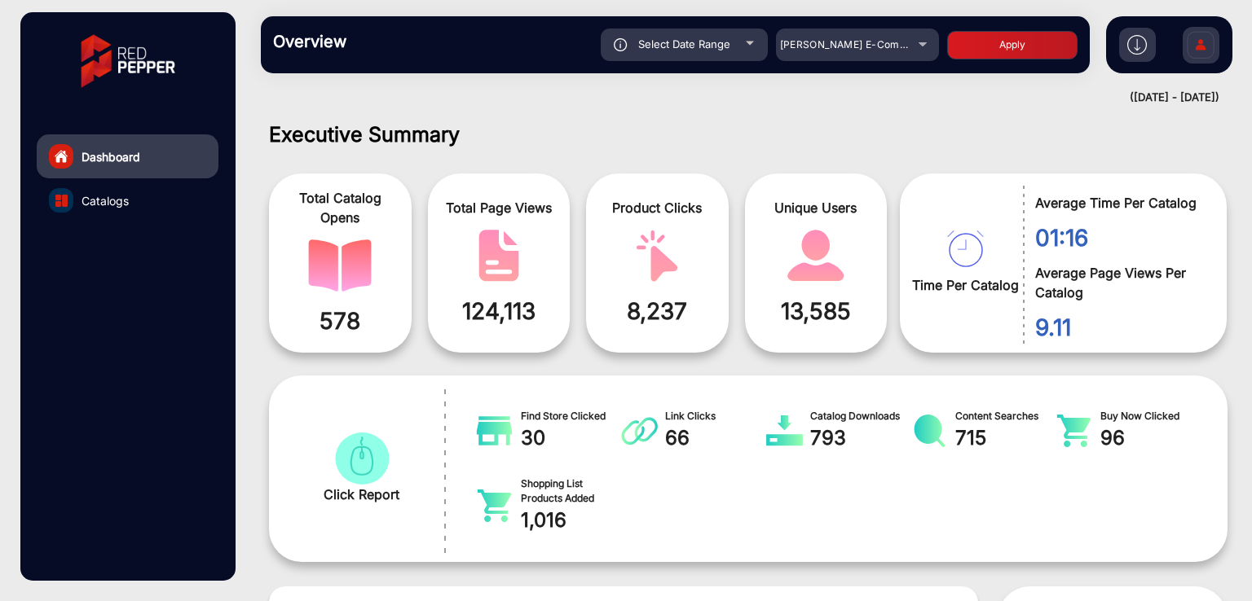
type input "[DATE]"
click at [1003, 33] on button "Apply" at bounding box center [1012, 45] width 130 height 29
type input "[DATE]"
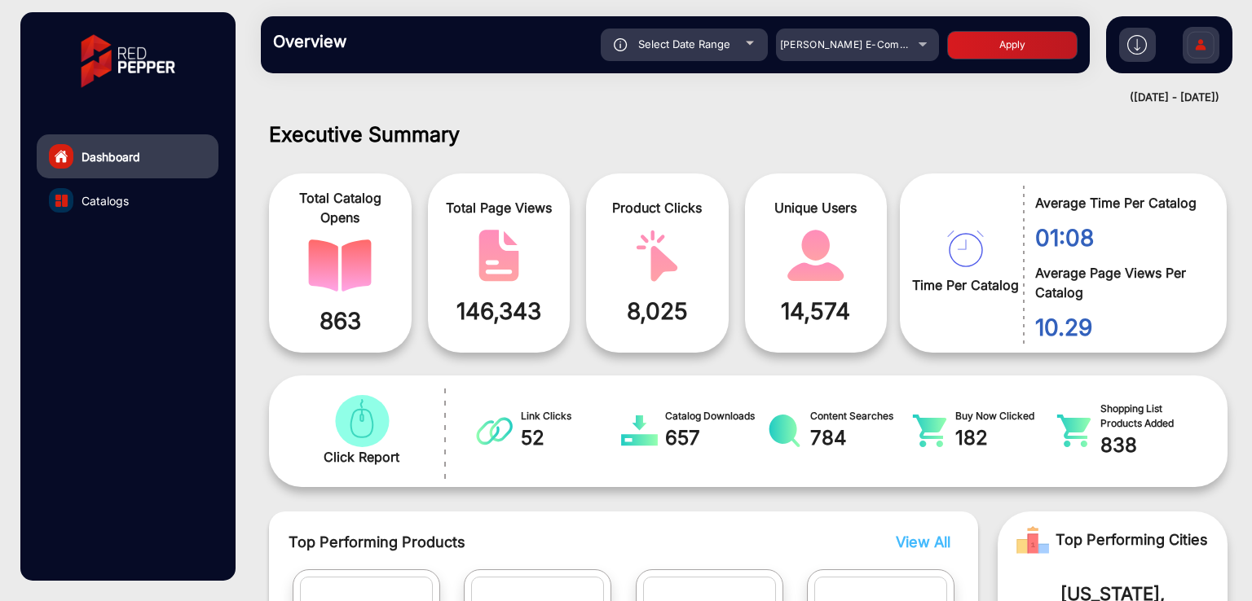
click at [707, 37] on span "Select Date Range" at bounding box center [684, 43] width 92 height 13
type input "[DATE]"
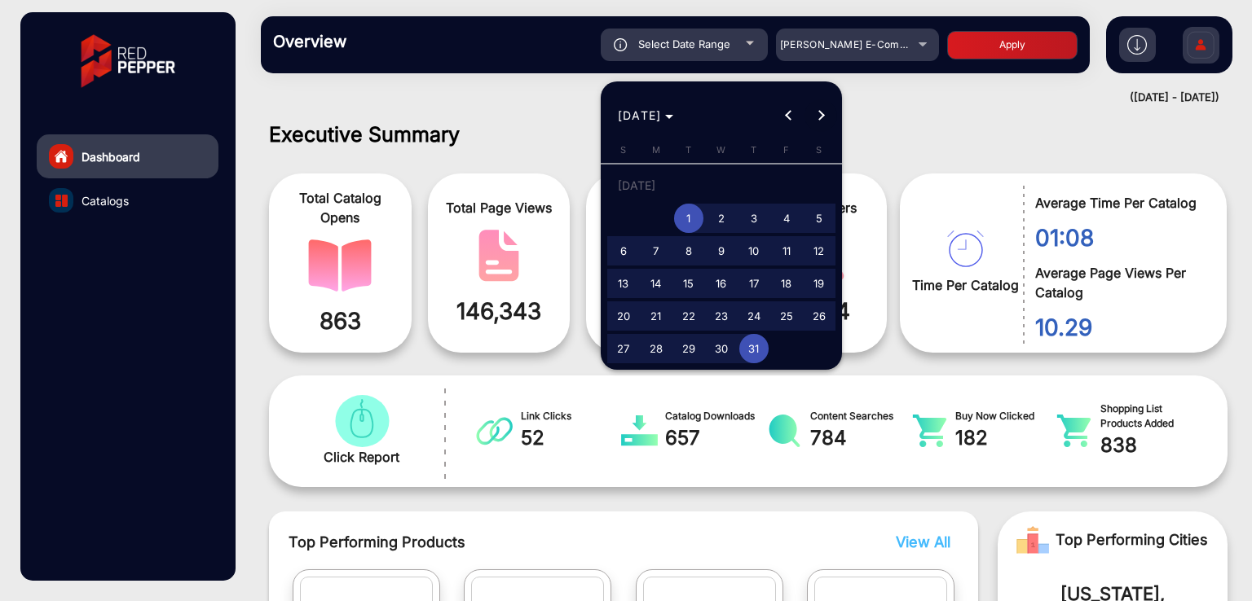
click at [820, 116] on button "Next month" at bounding box center [820, 115] width 33 height 33
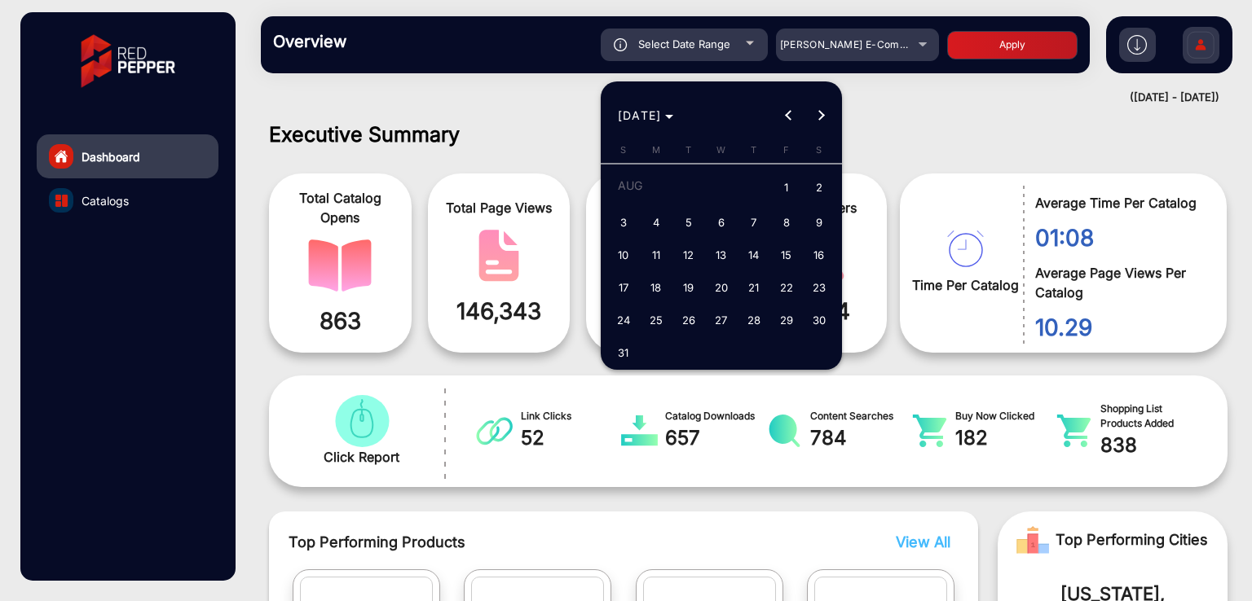
click at [789, 181] on span "1" at bounding box center [786, 188] width 29 height 33
type input "[DATE]"
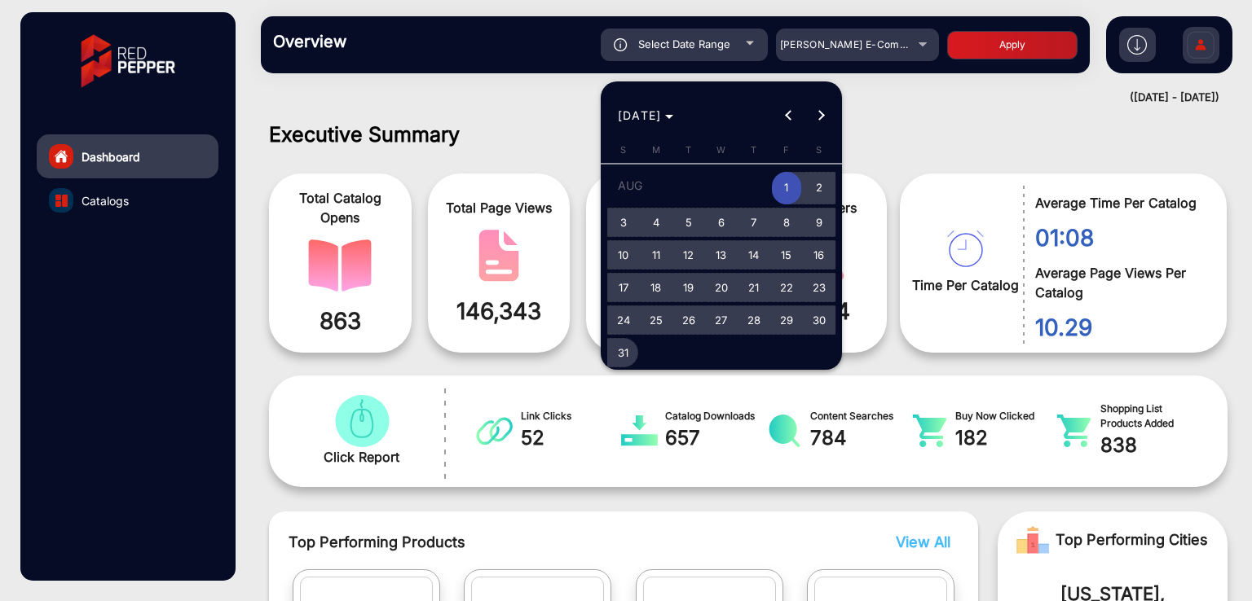
click at [625, 354] on span "31" at bounding box center [623, 352] width 29 height 29
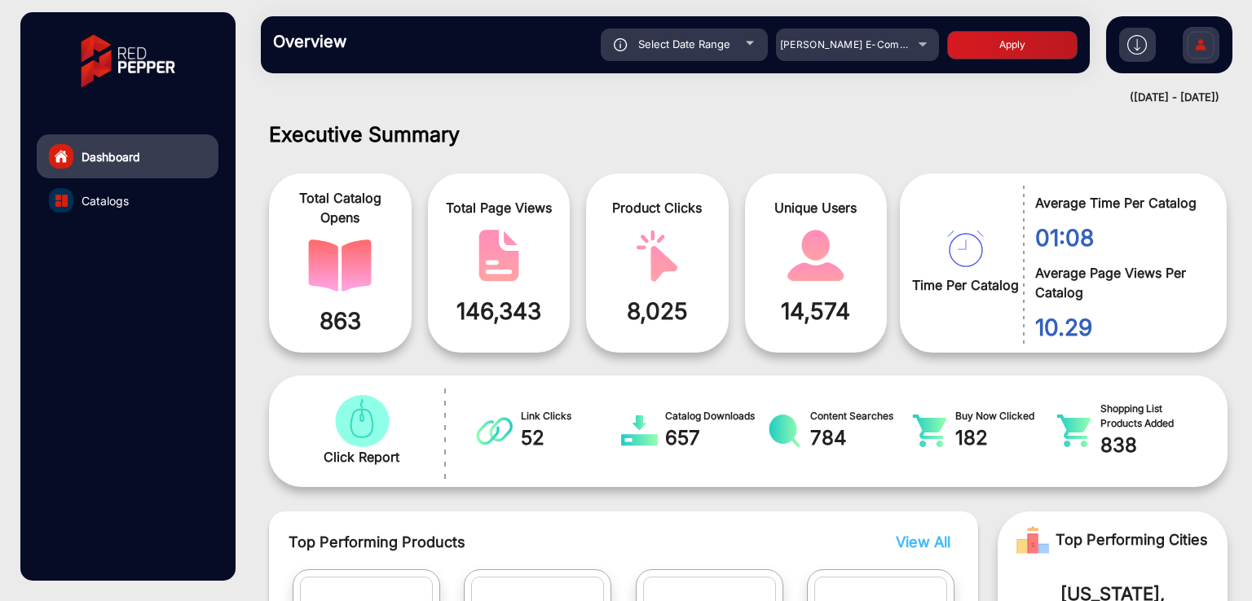
type input "[DATE]"
click at [1001, 40] on button "Apply" at bounding box center [1012, 45] width 130 height 29
type input "[DATE]"
click at [737, 40] on div "Select Date Range" at bounding box center [684, 45] width 167 height 33
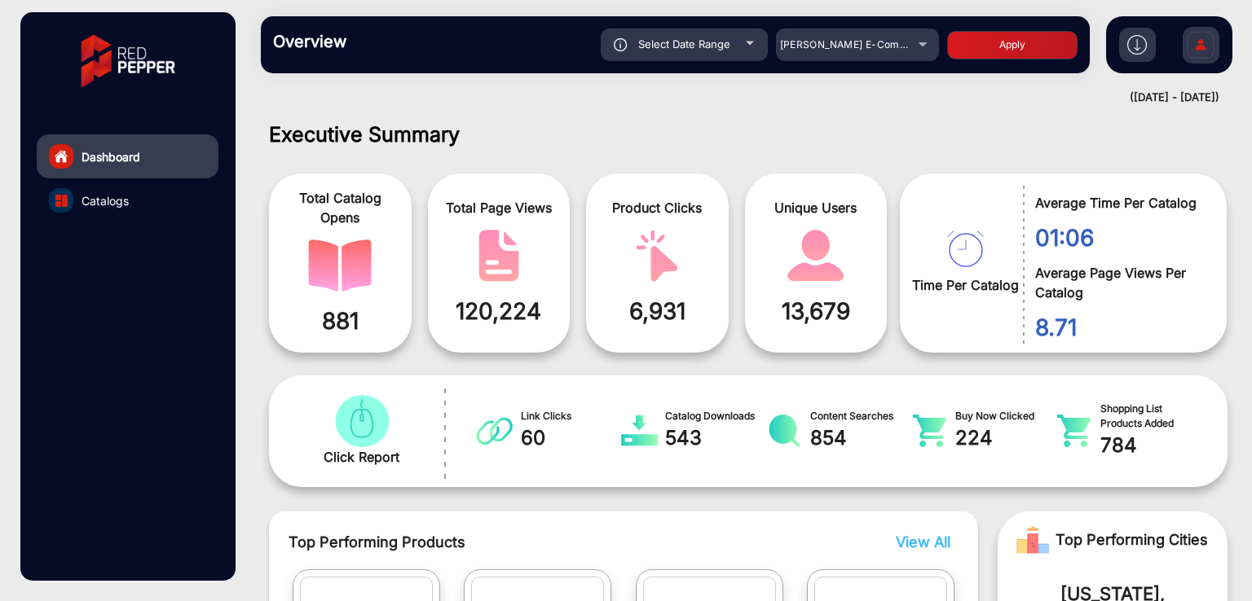
type input "[DATE]"
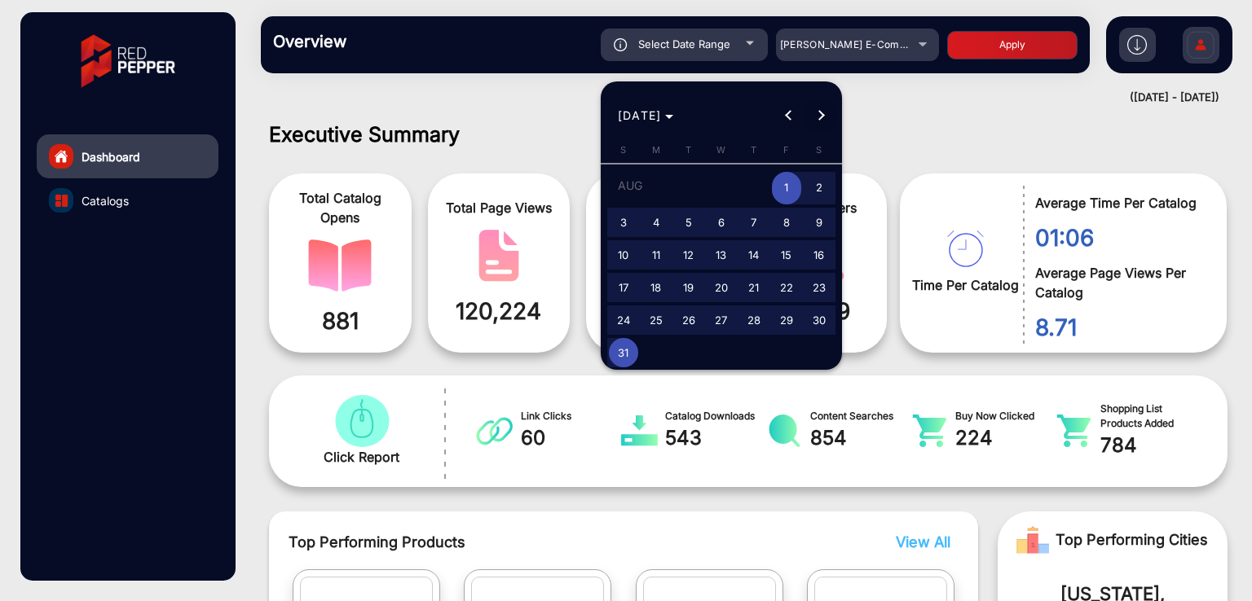
click at [830, 122] on span "Next month" at bounding box center [820, 115] width 33 height 33
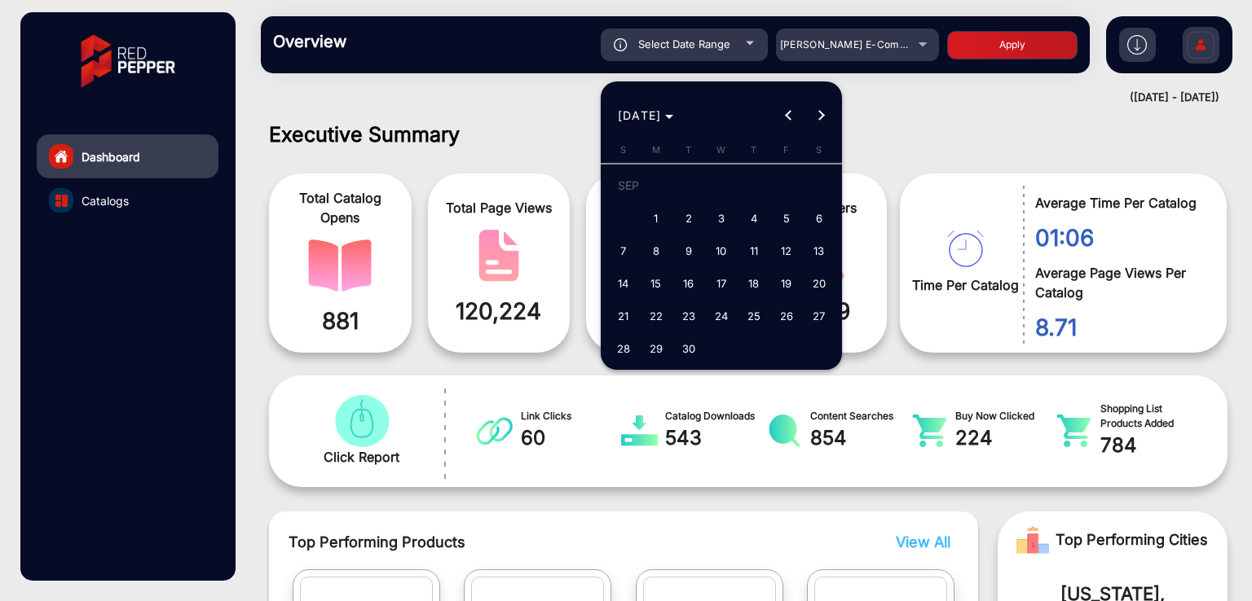
click at [648, 217] on span "1" at bounding box center [655, 218] width 29 height 29
type input "[DATE]"
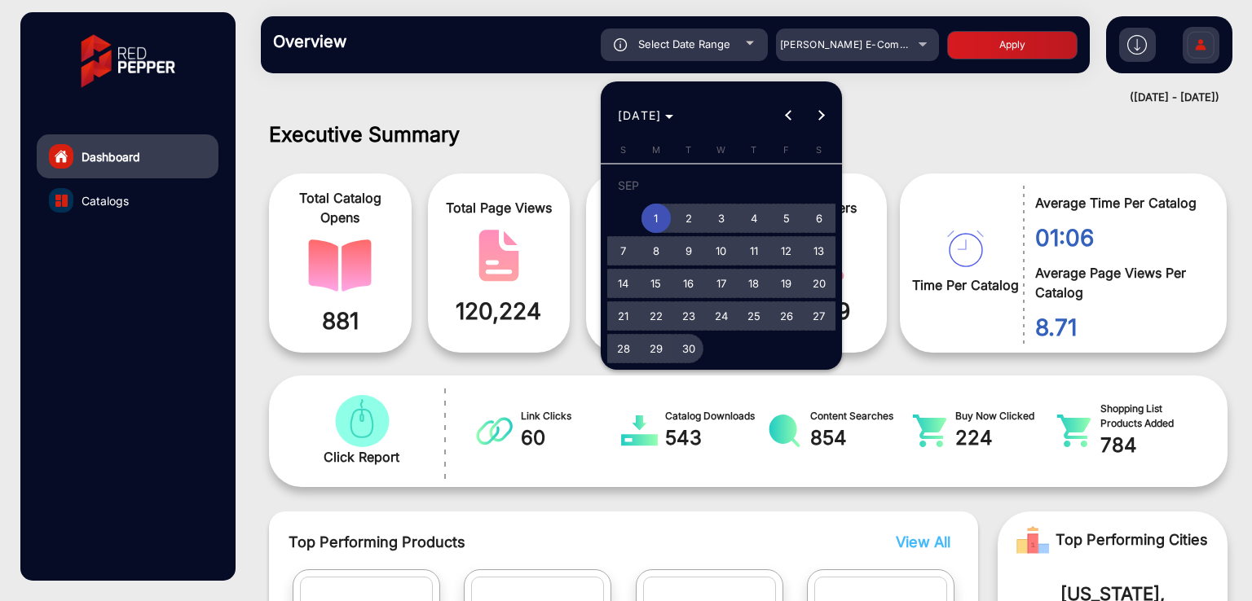
click at [690, 343] on span "30" at bounding box center [688, 348] width 29 height 29
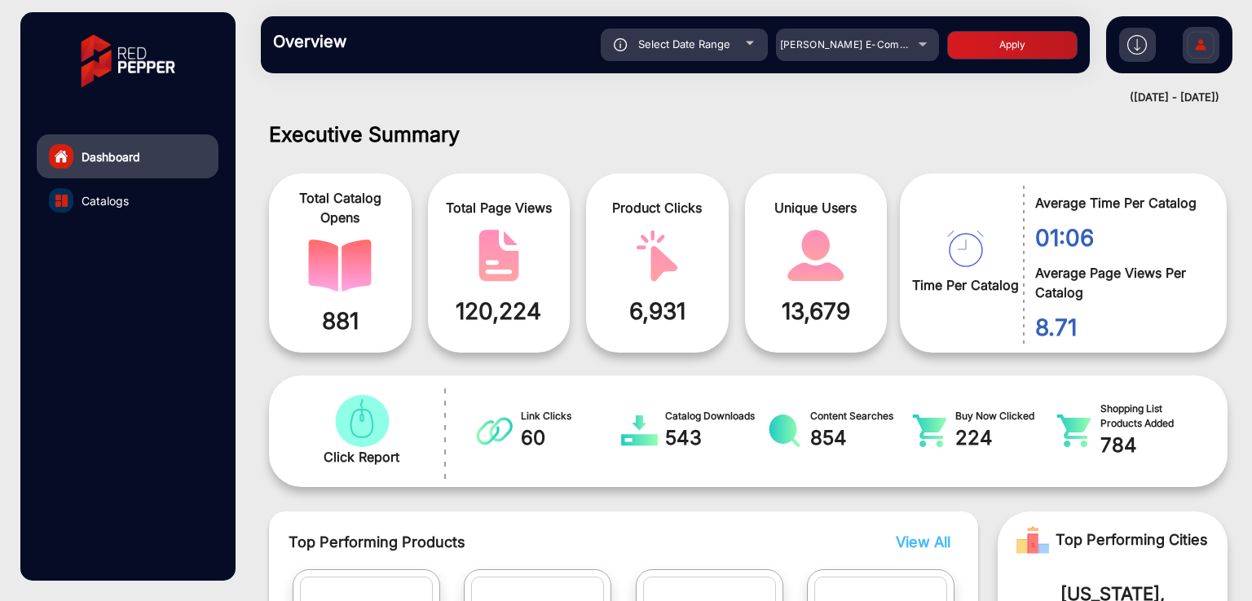
type input "[DATE]"
click at [988, 47] on button "Apply" at bounding box center [1012, 45] width 130 height 29
type input "[DATE]"
click at [673, 49] on span "Select Date Range" at bounding box center [684, 43] width 92 height 13
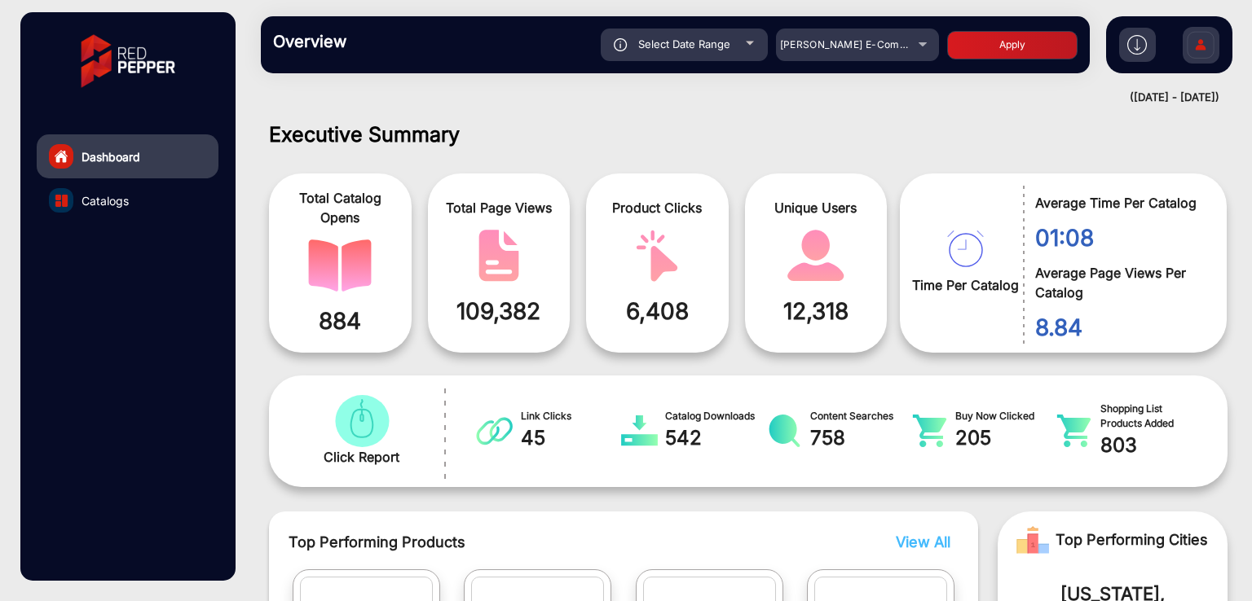
type input "[DATE]"
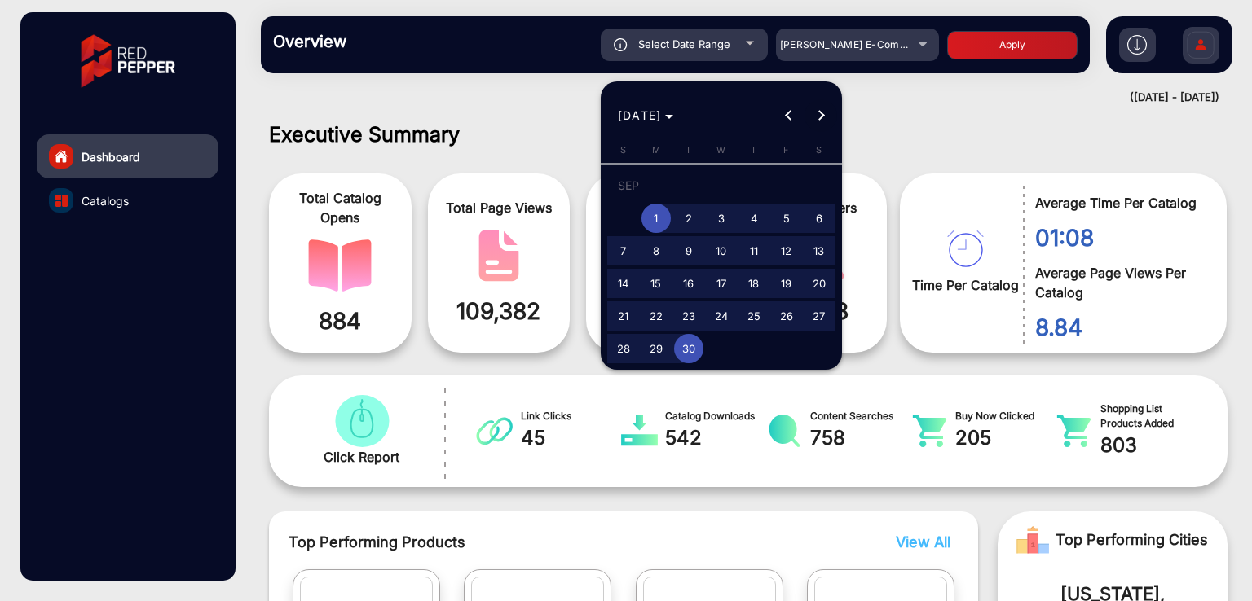
click at [811, 114] on span "Next month" at bounding box center [820, 115] width 33 height 33
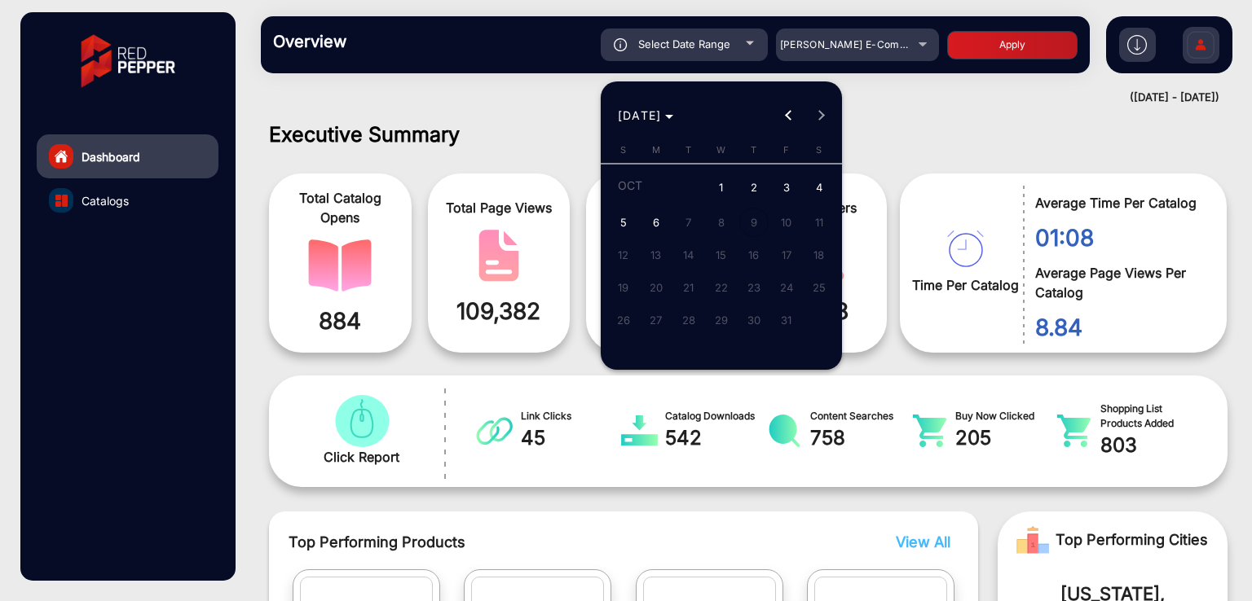
click at [728, 191] on span "1" at bounding box center [720, 188] width 29 height 33
type input "[DATE]"
click at [653, 232] on span "6" at bounding box center [655, 222] width 29 height 29
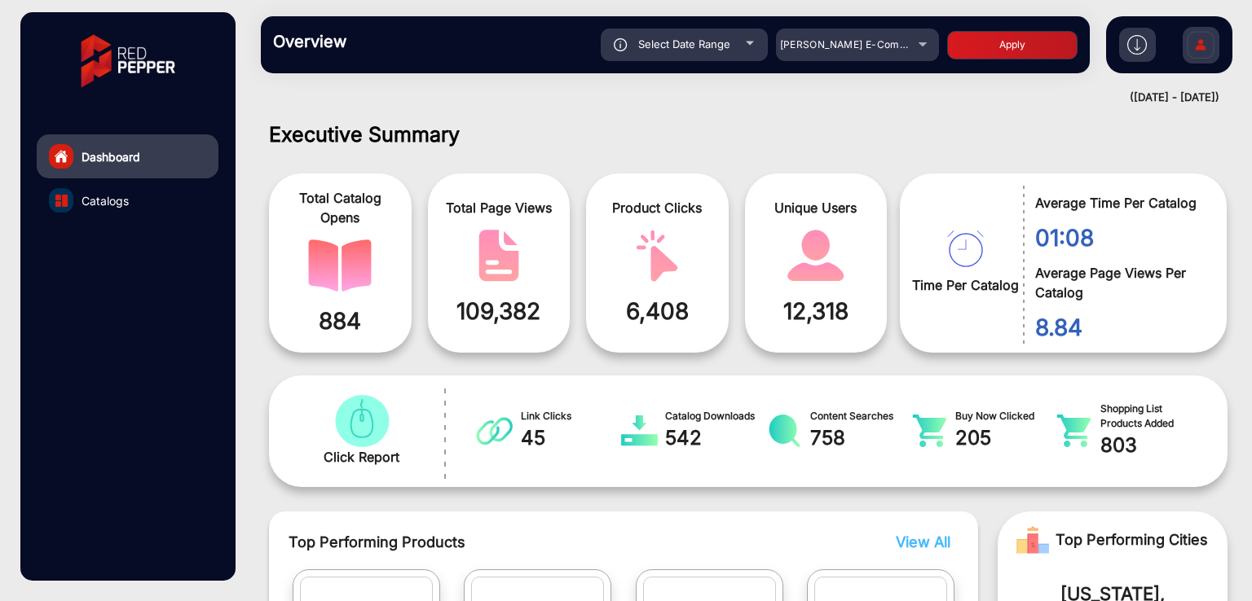
type input "[DATE]"
click at [996, 51] on button "Apply" at bounding box center [1012, 45] width 130 height 29
type input "[DATE]"
